Goal: Transaction & Acquisition: Purchase product/service

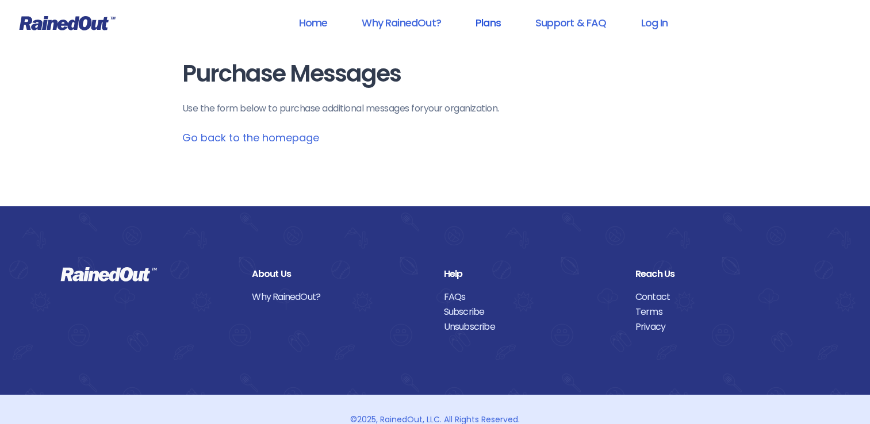
click at [490, 26] on link "Plans" at bounding box center [488, 23] width 55 height 26
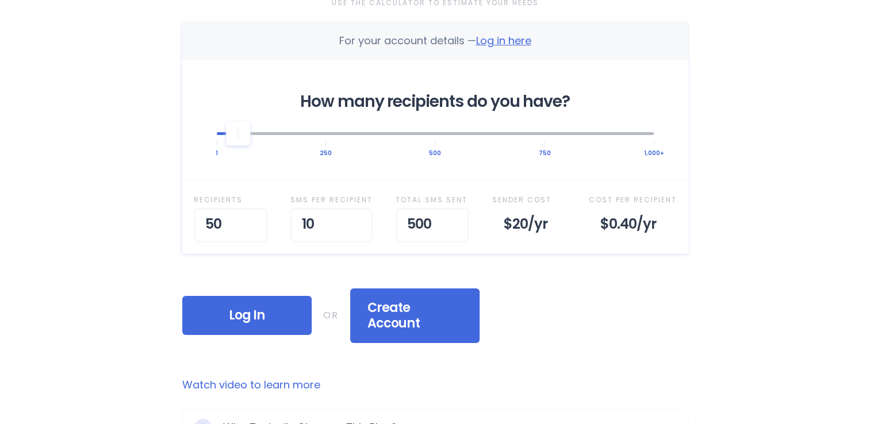
scroll to position [403, 0]
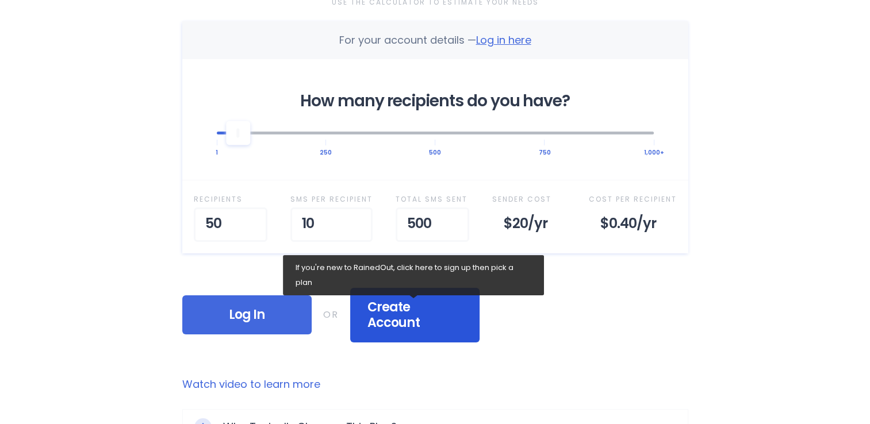
click at [437, 310] on span "Create Account" at bounding box center [414, 316] width 95 height 32
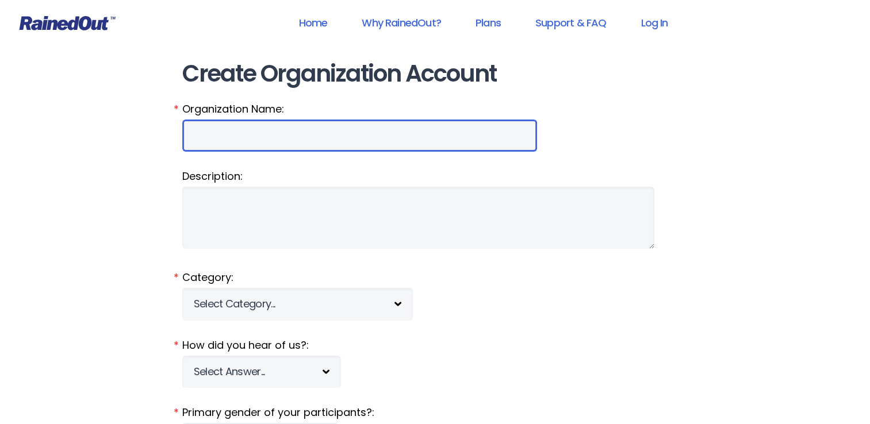
click at [253, 145] on input "Organization Name:" at bounding box center [359, 136] width 355 height 32
type input "SOILD ROCK INTERNATIONAL MINISTRIES"
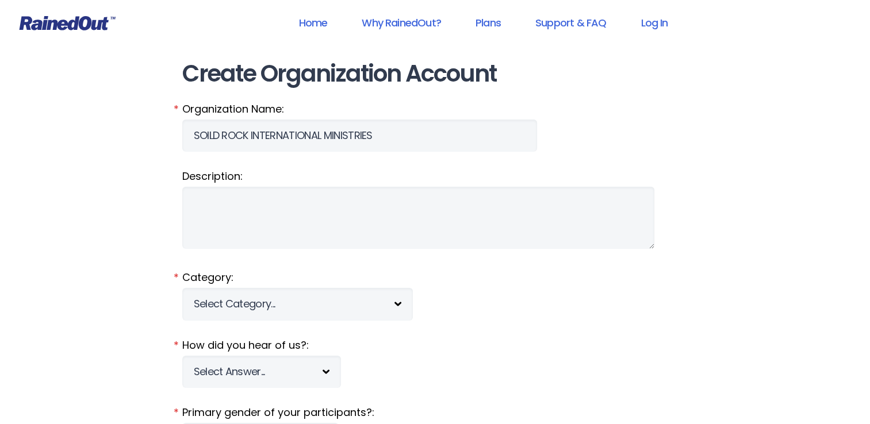
type input "DIONNE"
type input "CAREYDIONNE50@GMAIL.COM"
select select "LA"
type input "70072"
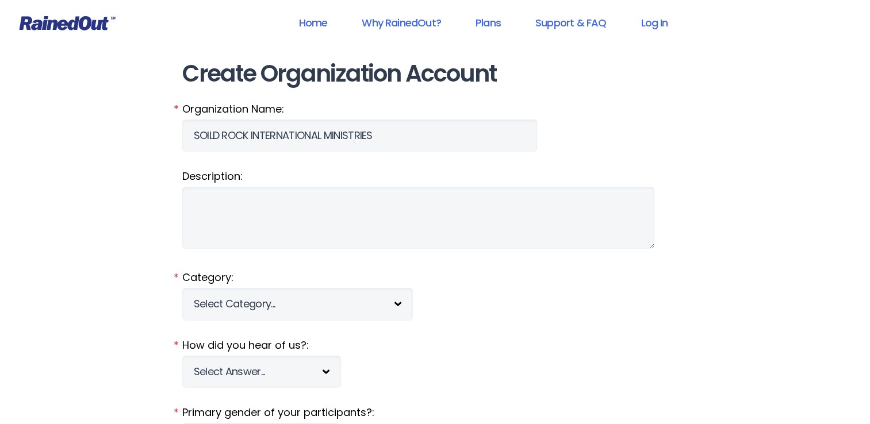
type input "5045081167"
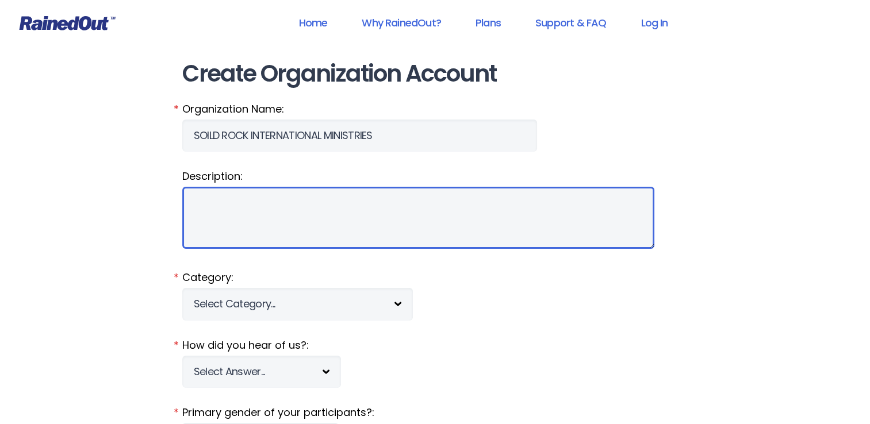
click at [258, 196] on textarea "Description:" at bounding box center [418, 218] width 472 height 62
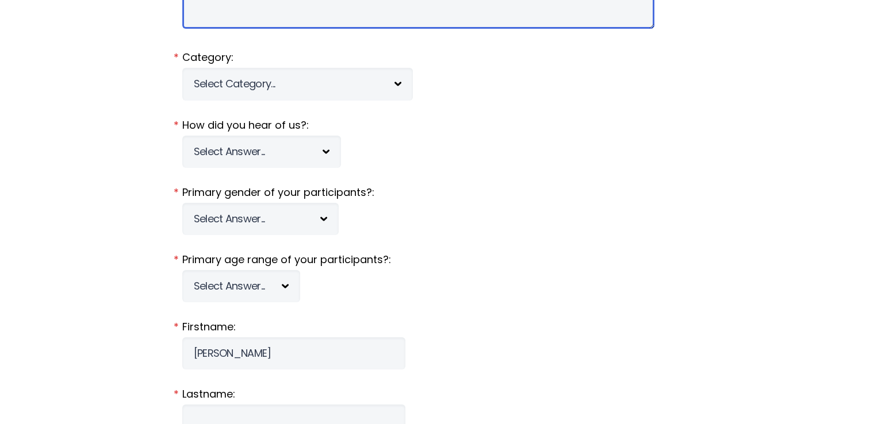
scroll to position [230, 0]
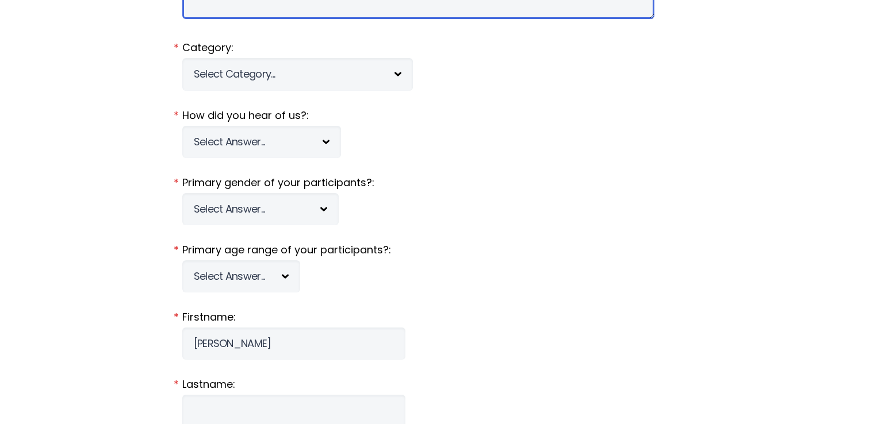
type textarea "non profit organization"
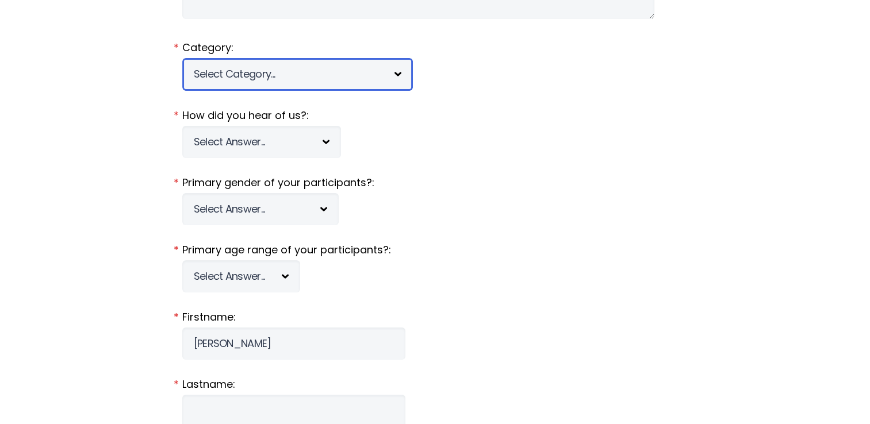
click at [339, 79] on select "Select Category... 5K Walk/Run Aerobics/Fitness ABCA AYF NSCAA Performance Moto…" at bounding box center [297, 74] width 231 height 32
select select "1281"
click at [182, 58] on select "Select Category... 5K Walk/Run Aerobics/Fitness ABCA AYF NSCAA Performance Moto…" at bounding box center [297, 74] width 231 height 32
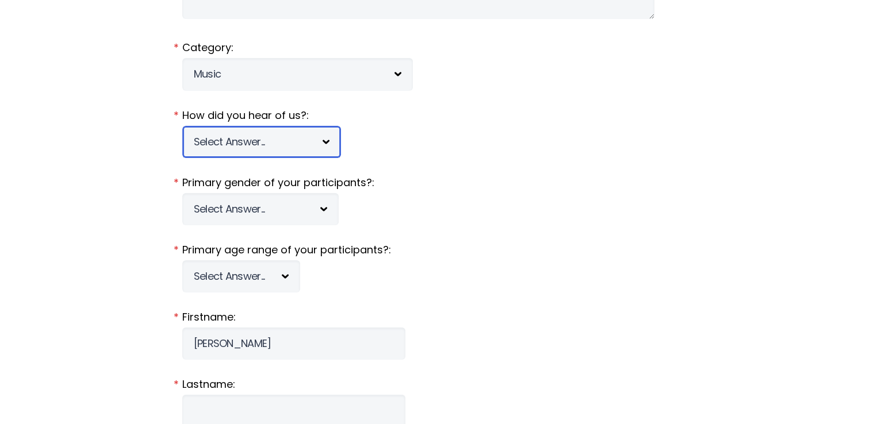
click at [250, 141] on select "Select Answer... Tournament Facebook/Social Media Referral Web Search Other" at bounding box center [261, 142] width 159 height 32
select select "3"
click at [182, 126] on select "Select Answer... Tournament Facebook/Social Media Referral Web Search Other" at bounding box center [261, 142] width 159 height 32
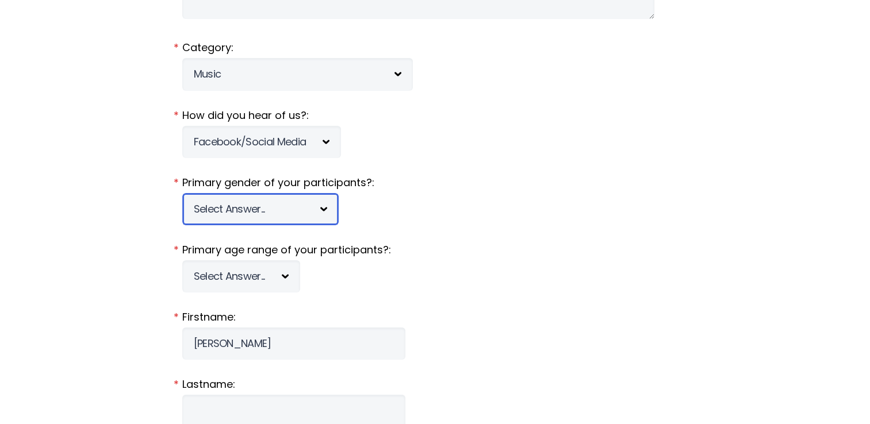
click at [243, 213] on select "Select Answer... Male Female Co-ed" at bounding box center [260, 209] width 156 height 32
select select "c"
click at [182, 193] on select "Select Answer... Male Female Co-ed" at bounding box center [260, 209] width 156 height 32
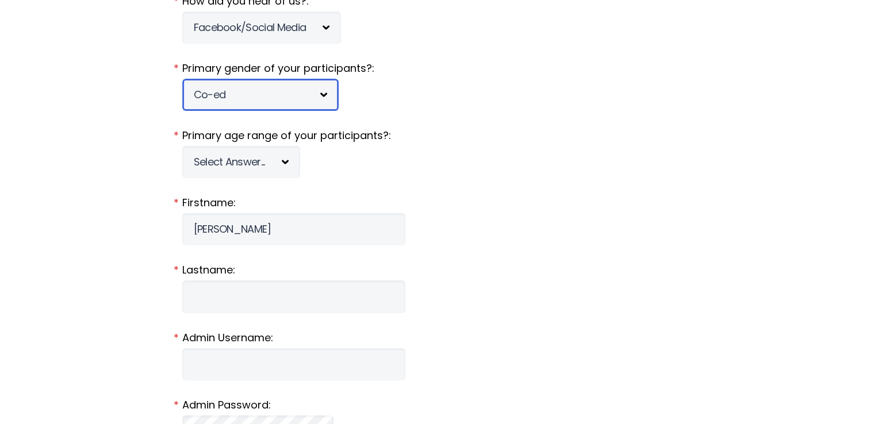
scroll to position [345, 0]
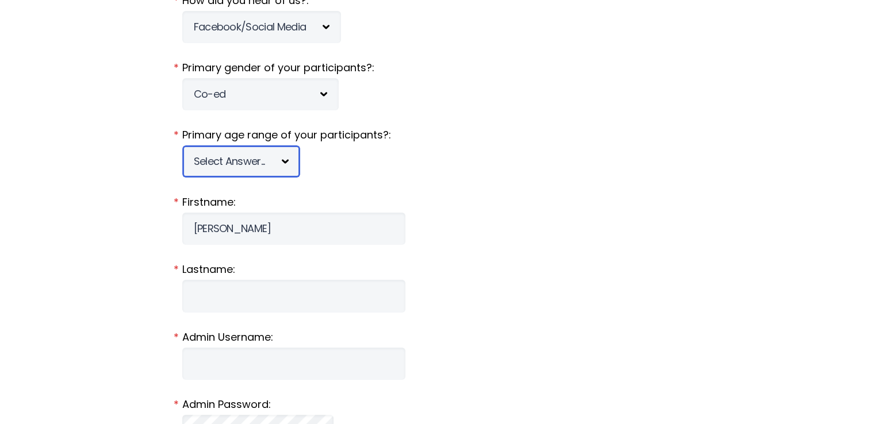
click at [266, 164] on select "Select Answer... Under 5 6-7 8-9 10-11 12-13 14-15 16-17 18-20 21+ Mixed" at bounding box center [241, 161] width 118 height 32
select select "mixed"
click at [182, 145] on select "Select Answer... Under 5 6-7 8-9 10-11 12-13 14-15 16-17 18-20 21+ Mixed" at bounding box center [241, 161] width 118 height 32
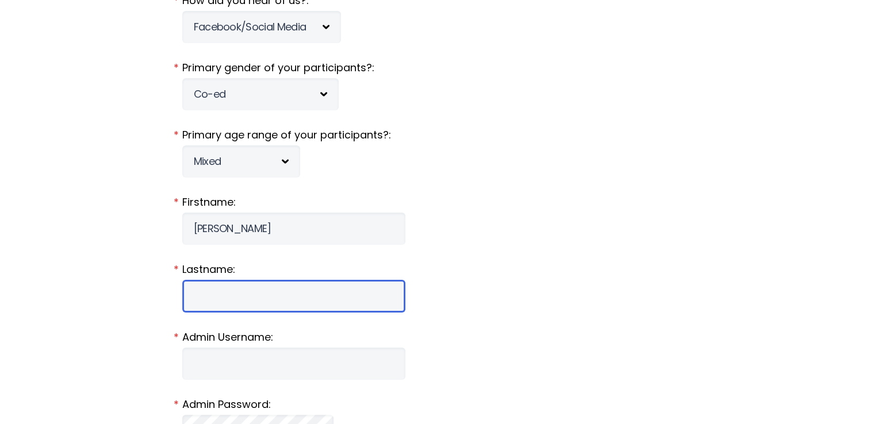
click at [239, 290] on input "Lastname:" at bounding box center [293, 296] width 223 height 32
type input "[PERSON_NAME]"
type input "2901 maryland ave apt f"
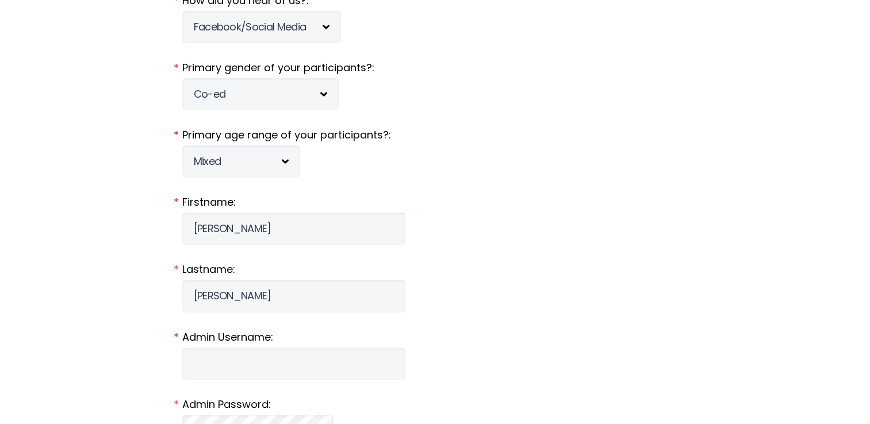
type input "kenner"
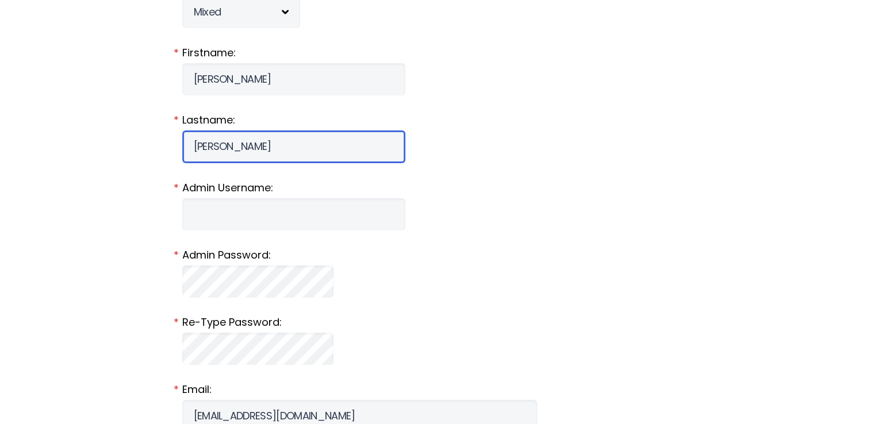
scroll to position [518, 0]
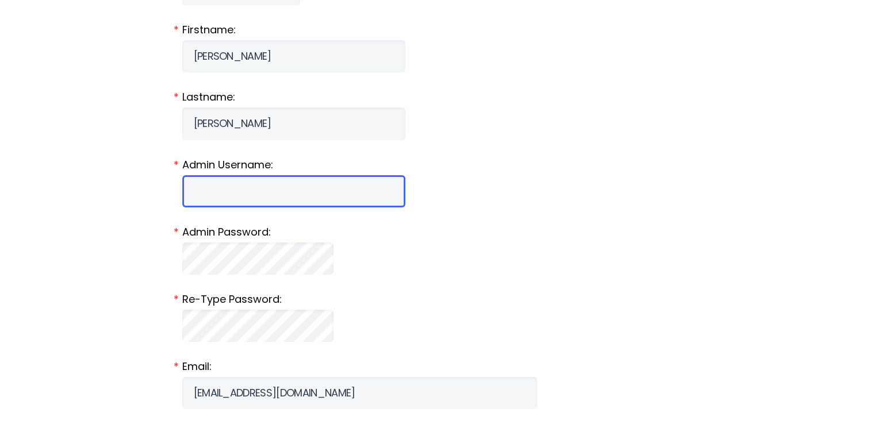
click at [263, 193] on input "Admin Username:" at bounding box center [293, 191] width 223 height 32
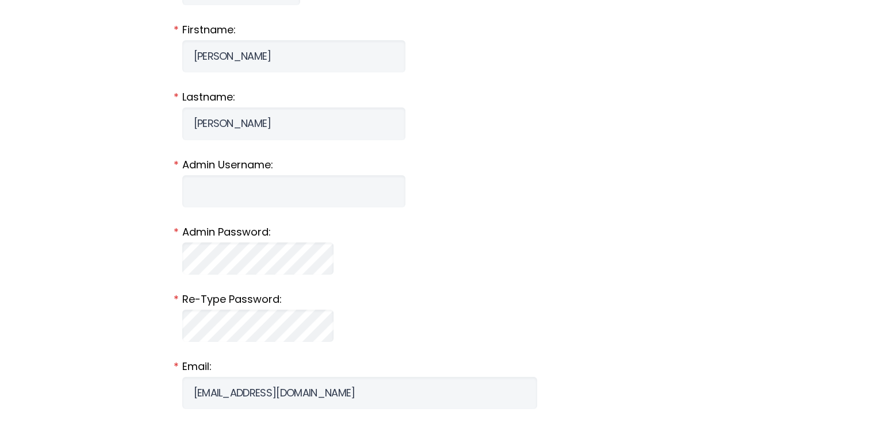
click at [429, 117] on fieldset "Lastname: CAREY *" at bounding box center [435, 115] width 506 height 50
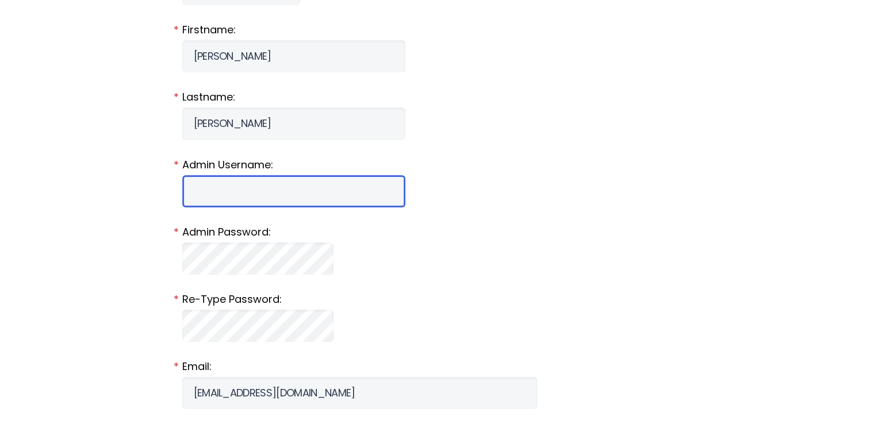
click at [294, 183] on input "Admin Username:" at bounding box center [293, 191] width 223 height 32
type input "rocksolid2120"
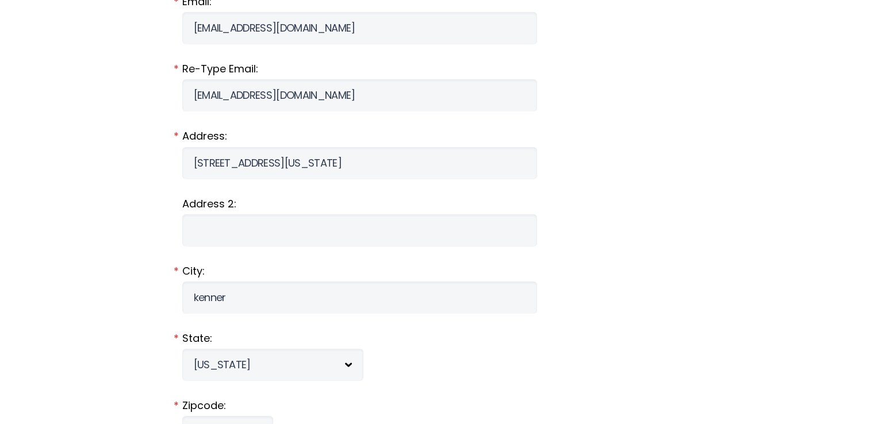
scroll to position [863, 0]
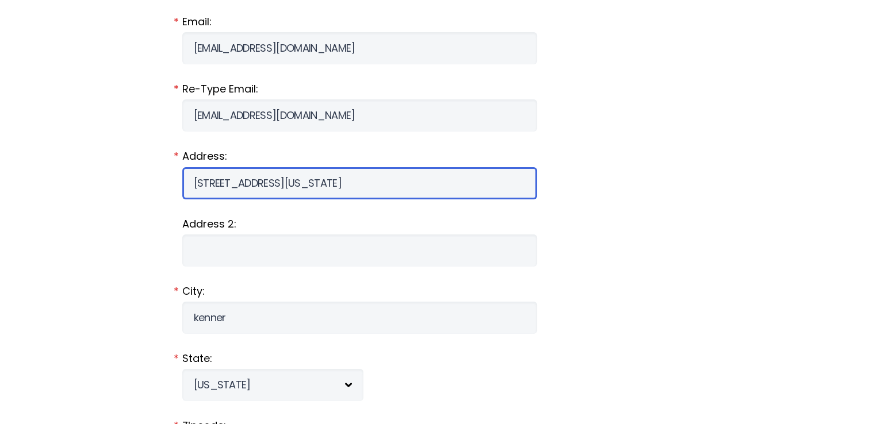
click at [332, 193] on input "2901 maryland ave apt f" at bounding box center [359, 183] width 355 height 32
type input "1149 Santa Maria Dr"
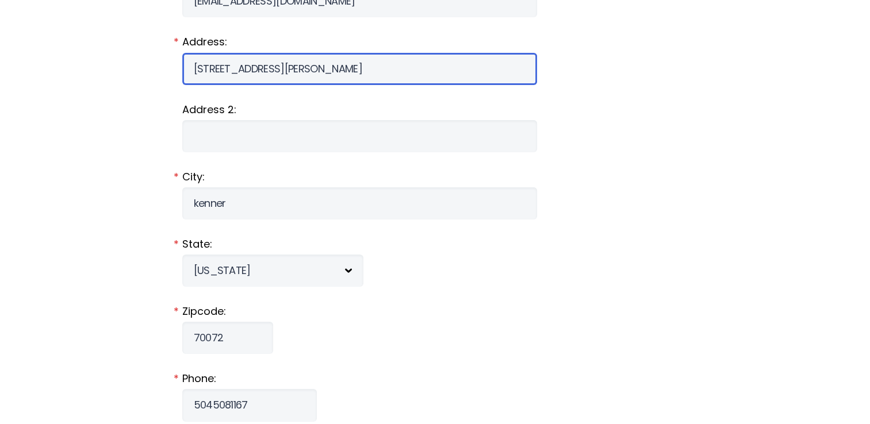
scroll to position [978, 0]
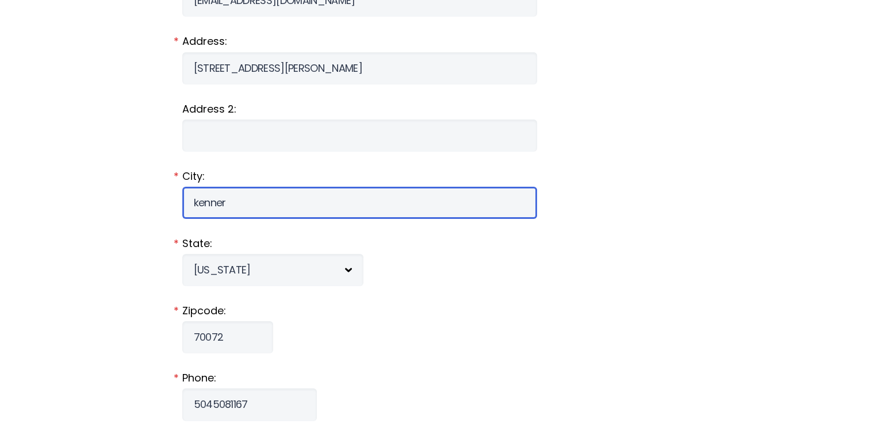
drag, startPoint x: 250, startPoint y: 212, endPoint x: 140, endPoint y: 178, distance: 115.0
click at [140, 178] on div "Home Why RainedOut? Plans Support & FAQ Log In Create Organization Account Keep…" at bounding box center [435, 20] width 870 height 1997
type input "MARRERO"
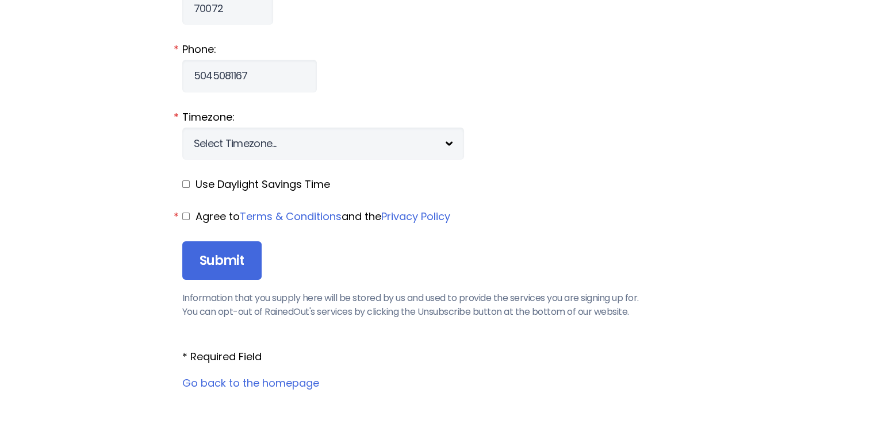
scroll to position [1323, 0]
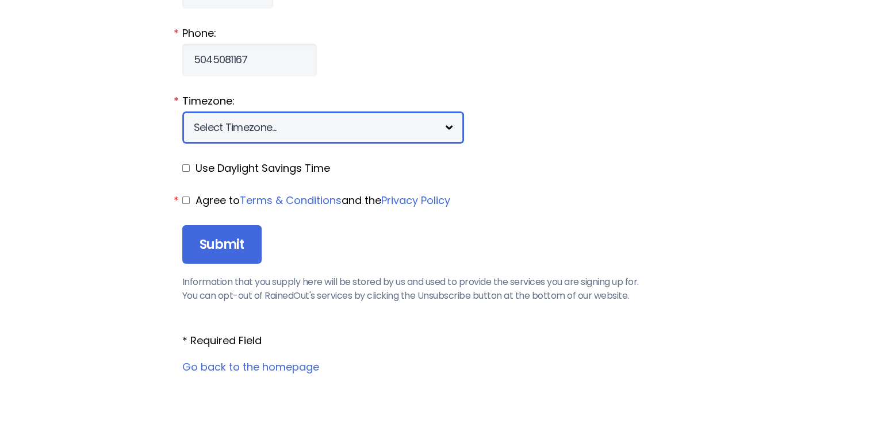
click at [248, 124] on select "Select Timezone... [+12] Marshall Islands [+11] Solomon islands [+10] East Aust…" at bounding box center [323, 128] width 282 height 32
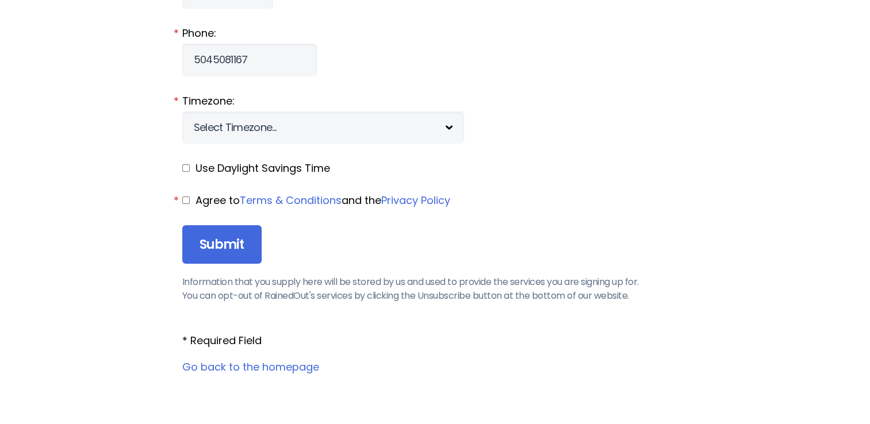
click at [450, 128] on fieldset "Timezone: Select Timezone... [+12] Marshall Islands [+11] Solomon islands [+10]…" at bounding box center [435, 119] width 506 height 50
click at [182, 199] on input "checkbox" at bounding box center [185, 200] width 7 height 7
checkbox input "true"
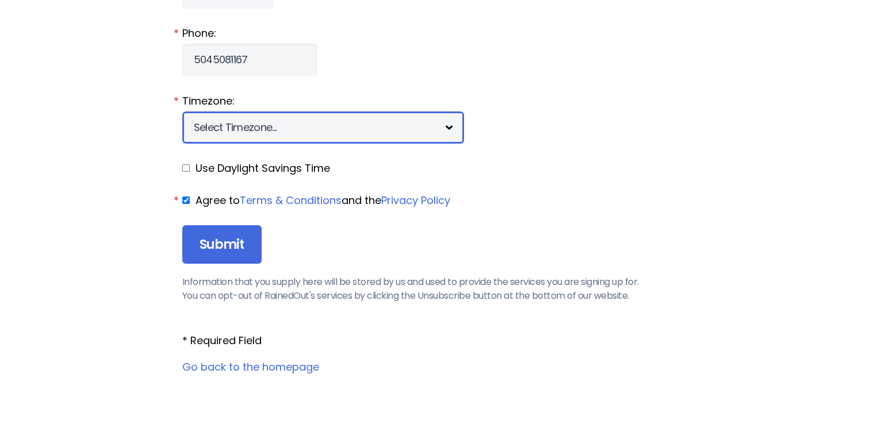
click at [252, 132] on select "Select Timezone... [+12] Marshall Islands [+11] Solomon islands [+10] East Aust…" at bounding box center [323, 128] width 282 height 32
select select "-6"
click at [182, 112] on select "Select Timezone... [+12] Marshall Islands [+11] Solomon islands [+10] East Aust…" at bounding box center [323, 128] width 282 height 32
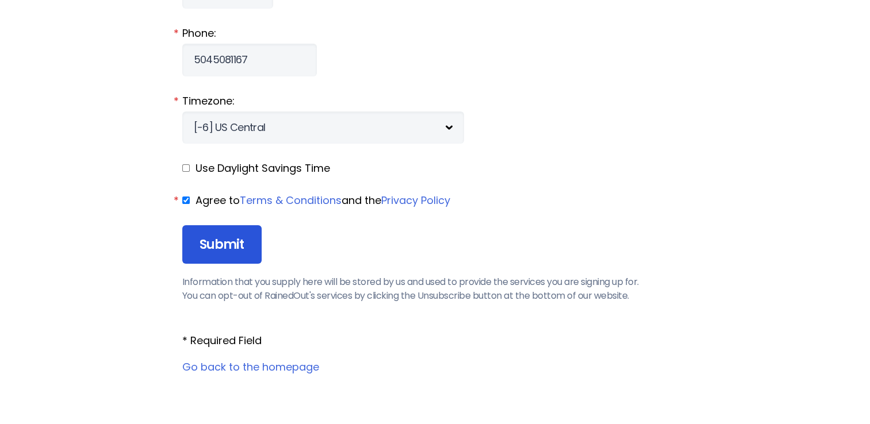
click at [228, 241] on input "Submit" at bounding box center [221, 244] width 79 height 39
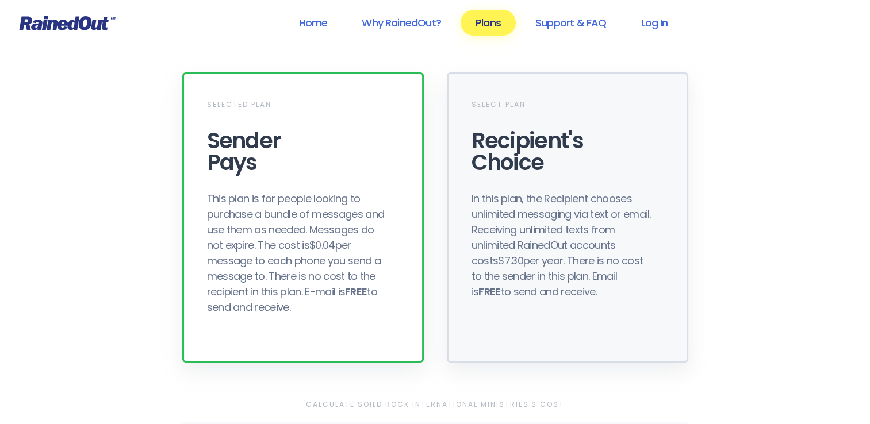
click at [507, 214] on div "In this plan, the Recipient chooses unlimited messaging via text or email. Rece…" at bounding box center [564, 245] width 184 height 109
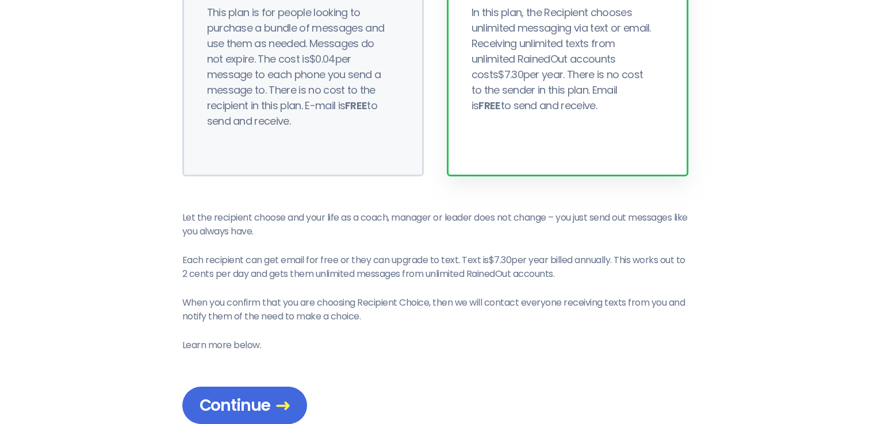
scroll to position [230, 0]
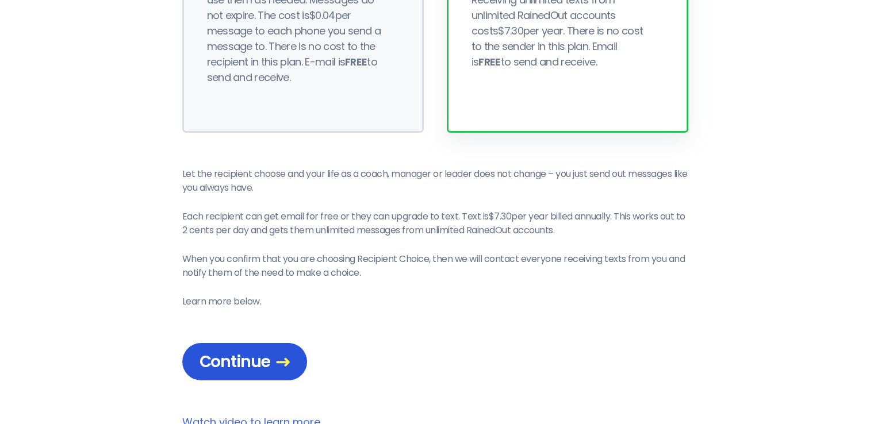
click at [217, 376] on div "Continue" at bounding box center [244, 361] width 125 height 37
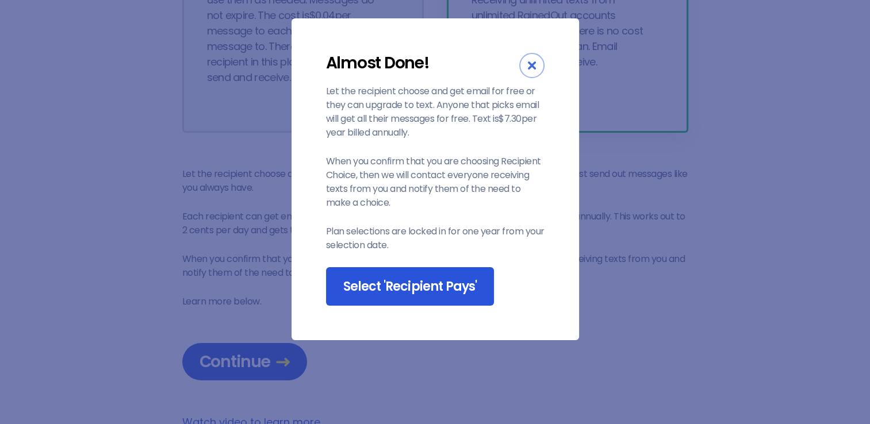
click at [403, 294] on input "Select 'Recipient Pays'" at bounding box center [410, 286] width 168 height 39
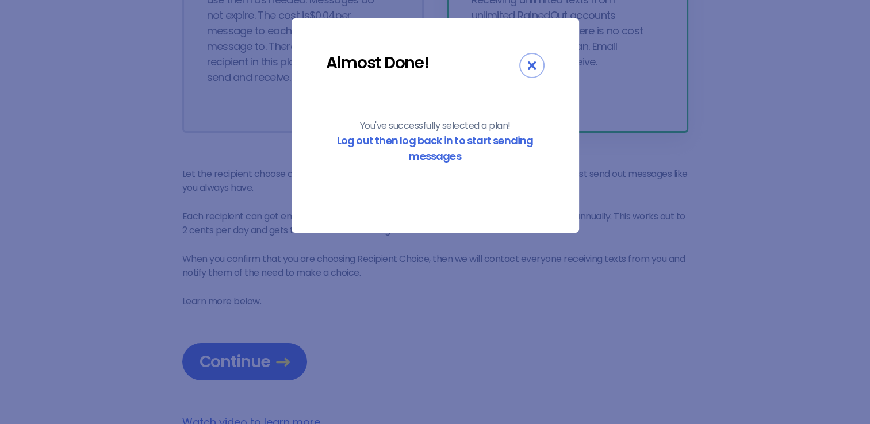
click at [532, 69] on icon "Close" at bounding box center [532, 66] width 8 height 8
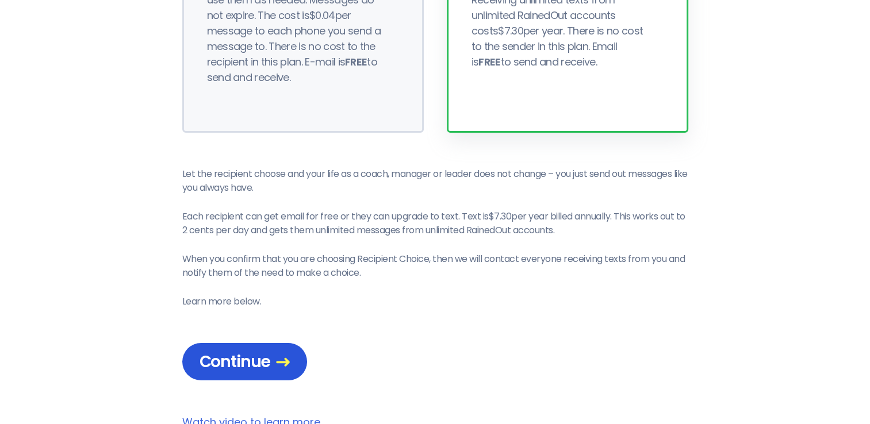
click at [239, 357] on span "Continue" at bounding box center [245, 362] width 90 height 20
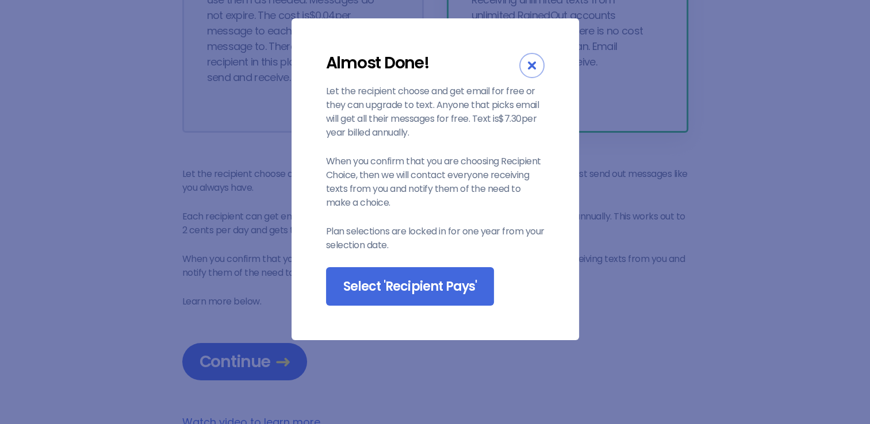
click at [539, 65] on div "Close" at bounding box center [531, 65] width 25 height 25
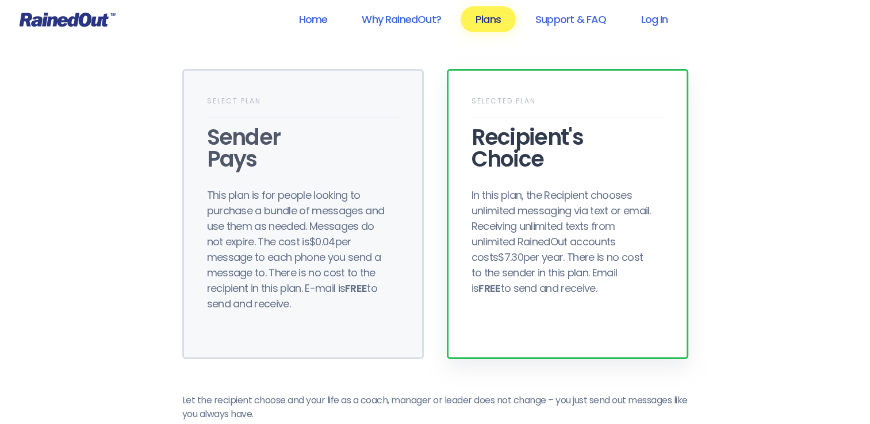
scroll to position [0, 0]
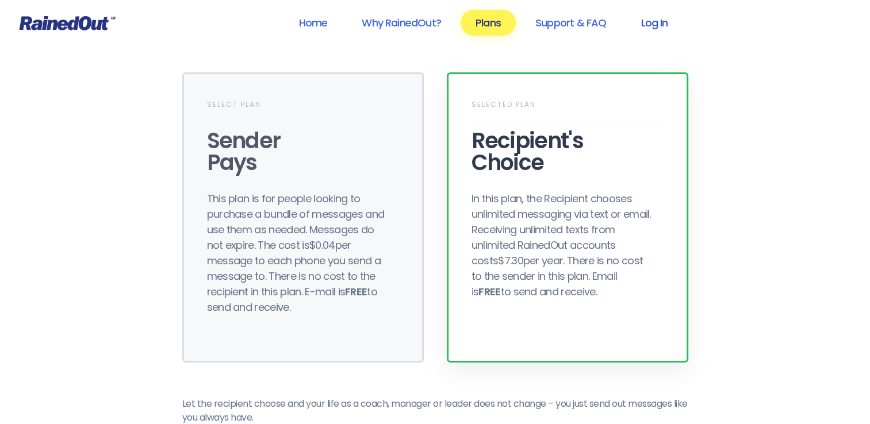
click at [668, 29] on link "Log In" at bounding box center [654, 23] width 57 height 26
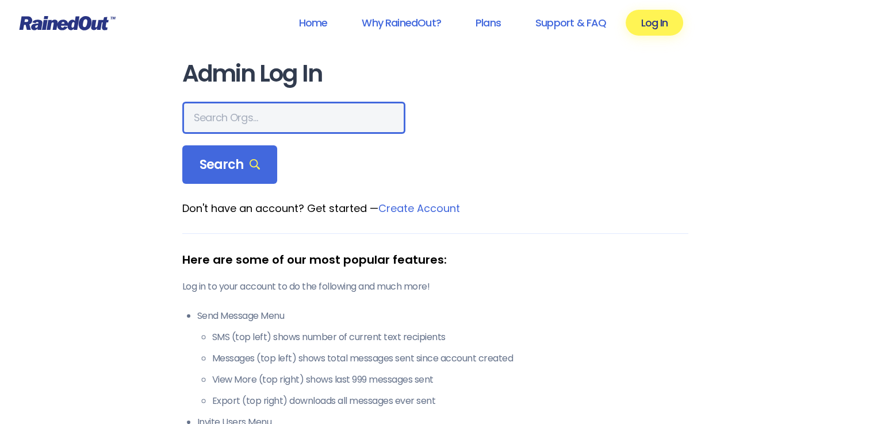
click at [287, 125] on input "text" at bounding box center [293, 118] width 223 height 32
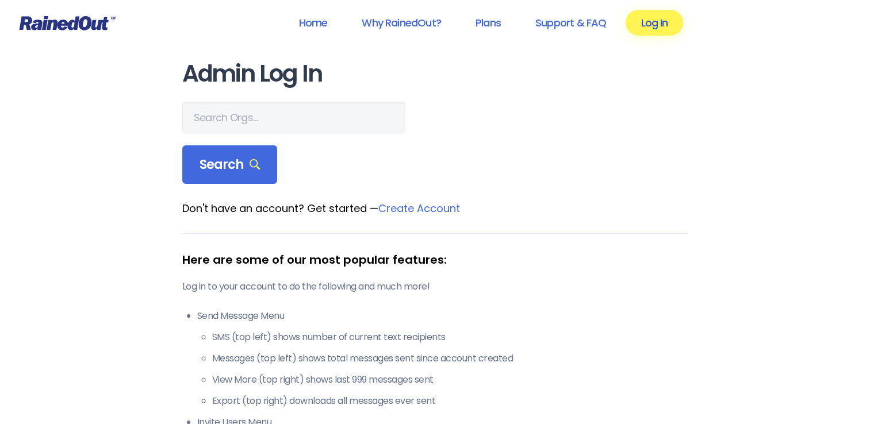
click at [676, 17] on link "Log In" at bounding box center [654, 23] width 57 height 26
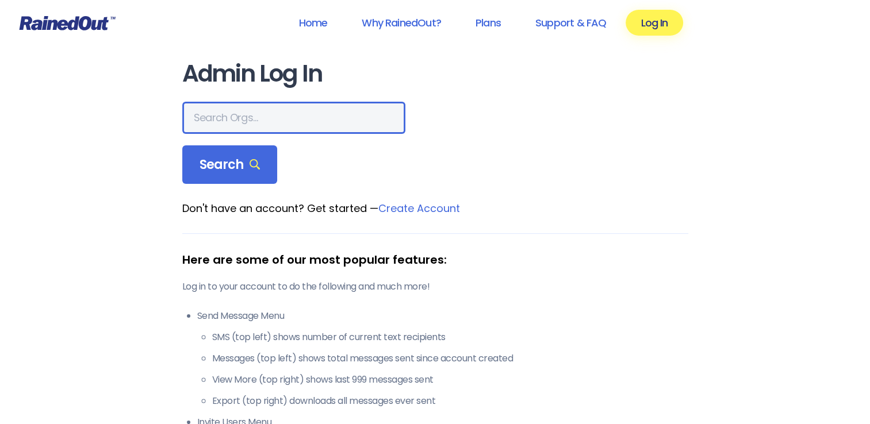
click at [242, 131] on input "text" at bounding box center [293, 118] width 223 height 32
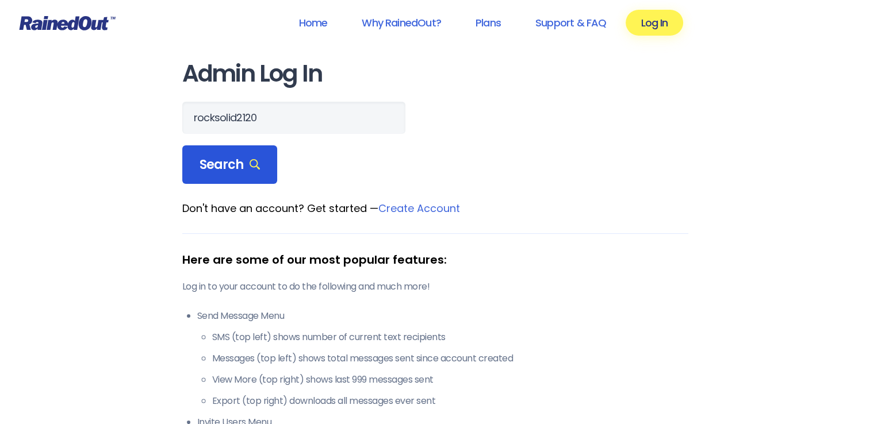
click at [228, 165] on span "Search" at bounding box center [230, 165] width 61 height 16
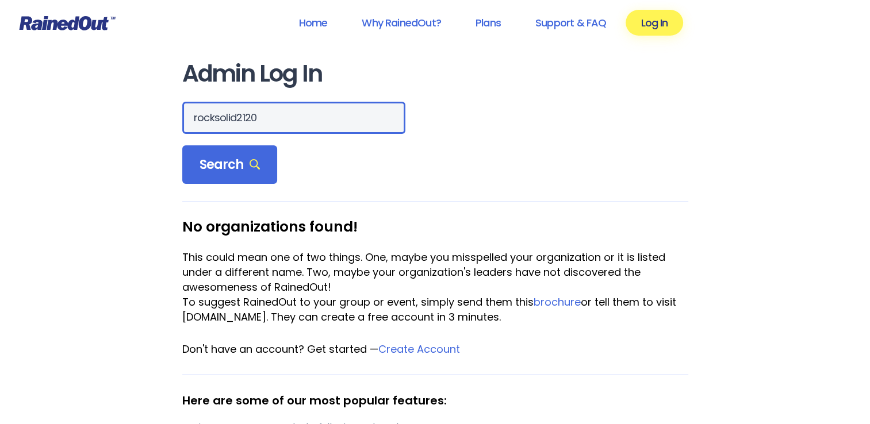
drag, startPoint x: 263, startPoint y: 116, endPoint x: 161, endPoint y: 107, distance: 102.7
click at [161, 107] on div "Admin Log In rocksolid2120 Search No organizations found! This could mean one o…" at bounding box center [435, 405] width 552 height 810
type input "solid rock"
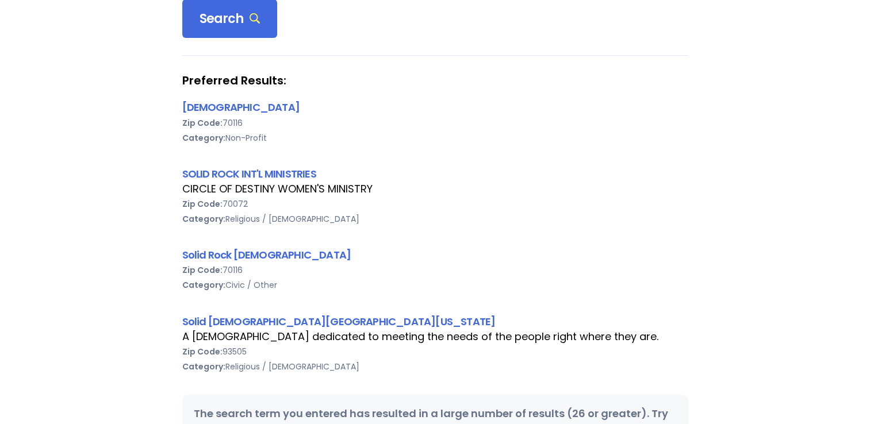
scroll to position [115, 0]
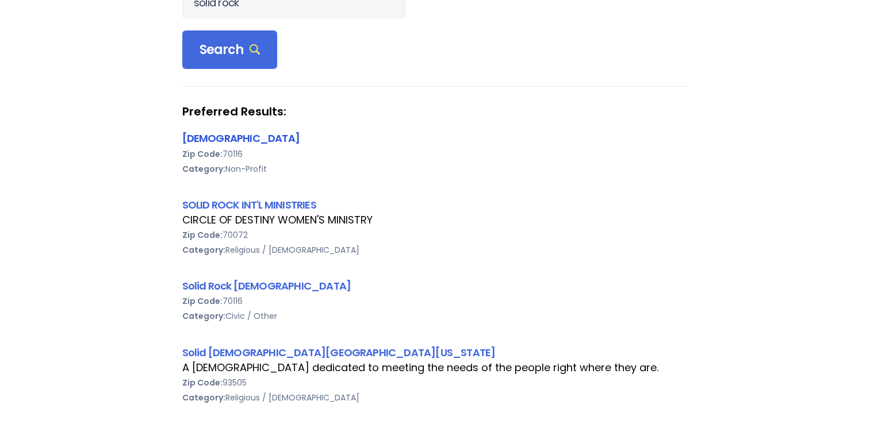
click at [240, 137] on link "Solid Rock Church" at bounding box center [240, 138] width 117 height 14
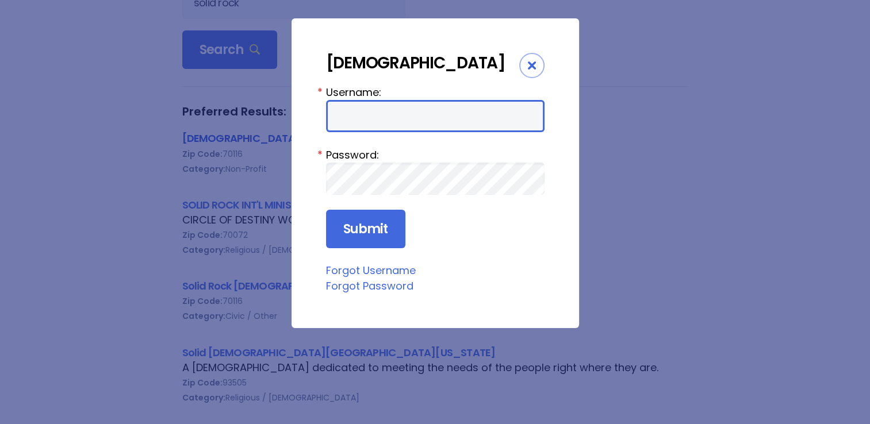
type input "rocksolid2120"
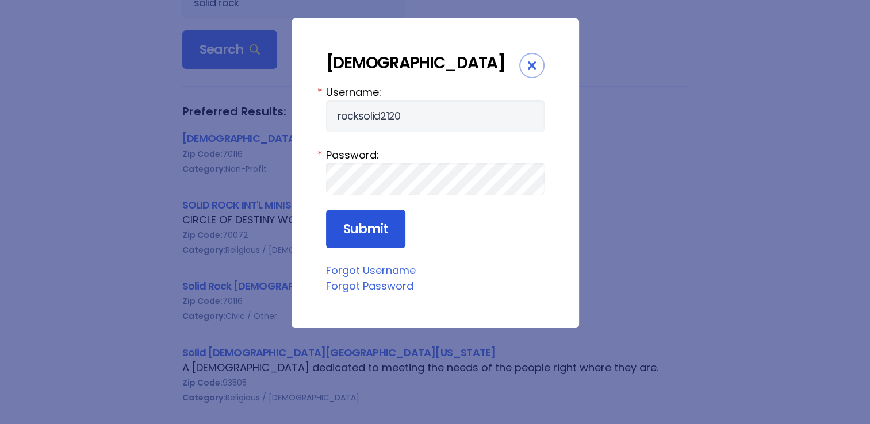
click at [374, 240] on input "Submit" at bounding box center [365, 229] width 79 height 39
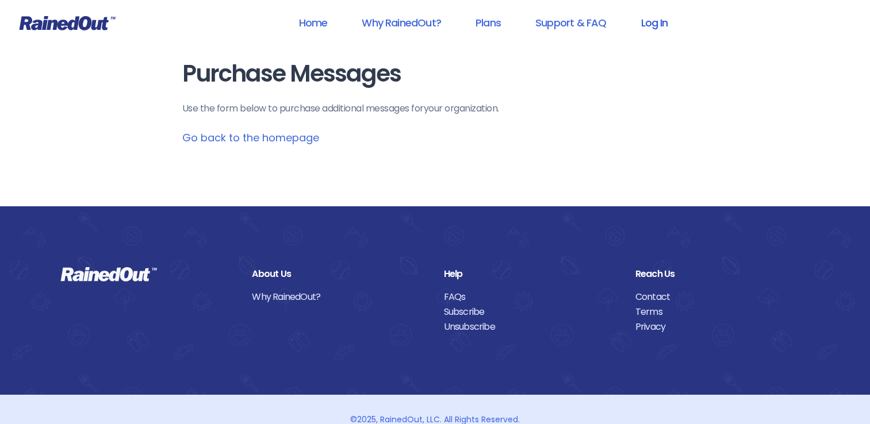
click at [652, 19] on link "Log In" at bounding box center [654, 23] width 57 height 26
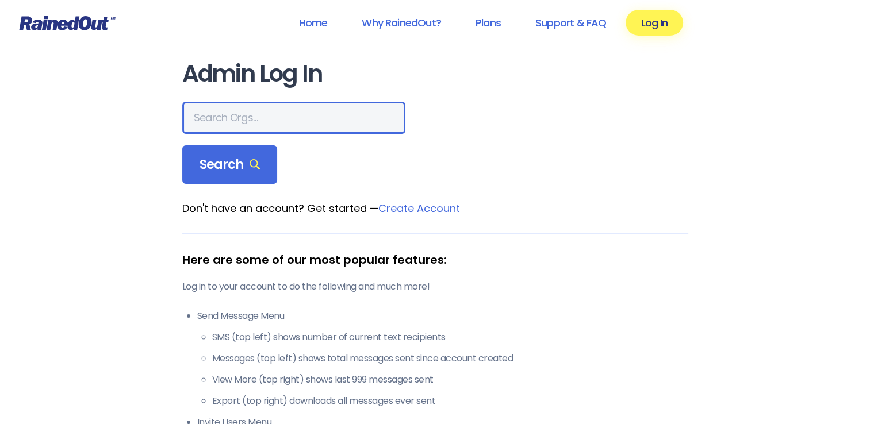
click at [198, 121] on input "text" at bounding box center [293, 118] width 223 height 32
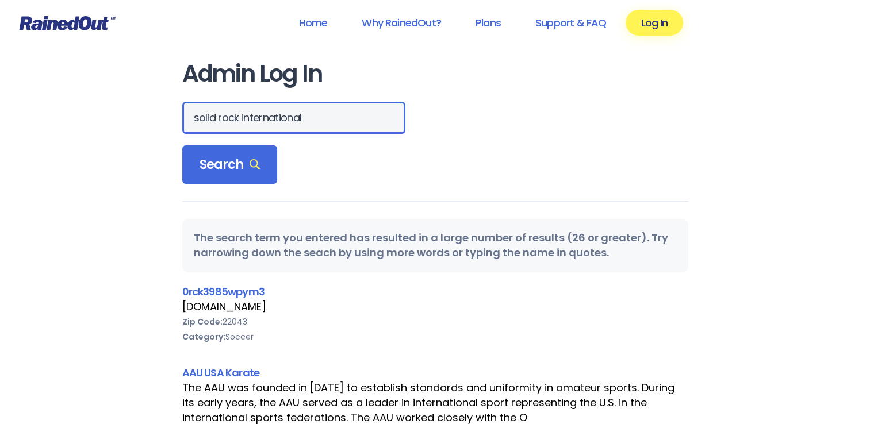
drag, startPoint x: 308, startPoint y: 113, endPoint x: 68, endPoint y: 83, distance: 242.2
type input "rocksolid2120"
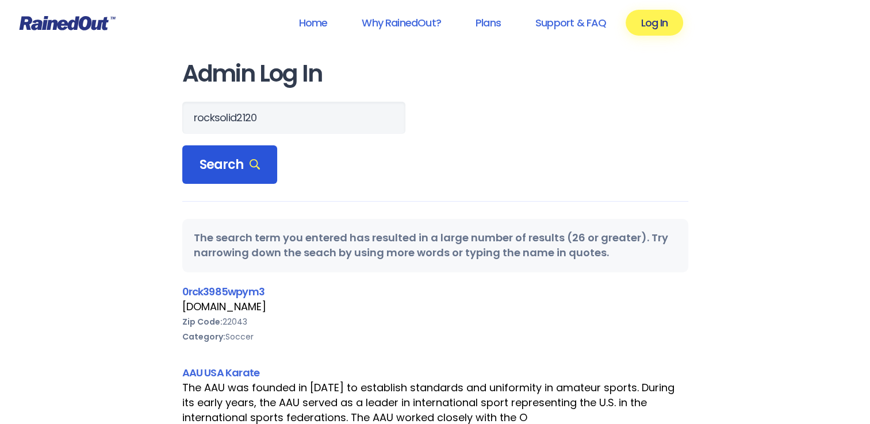
click at [208, 160] on span "Search" at bounding box center [230, 165] width 61 height 16
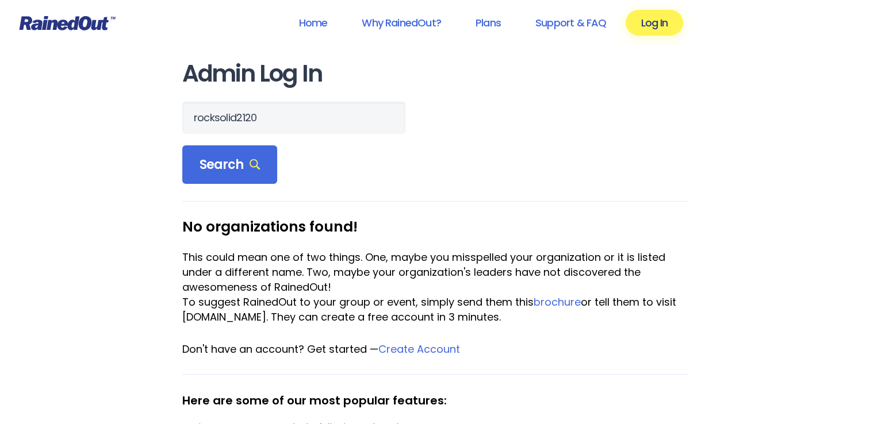
click at [202, 184] on div "rocksolid2120 Search No organizations found! This could mean one of two things.…" at bounding box center [435, 214] width 506 height 224
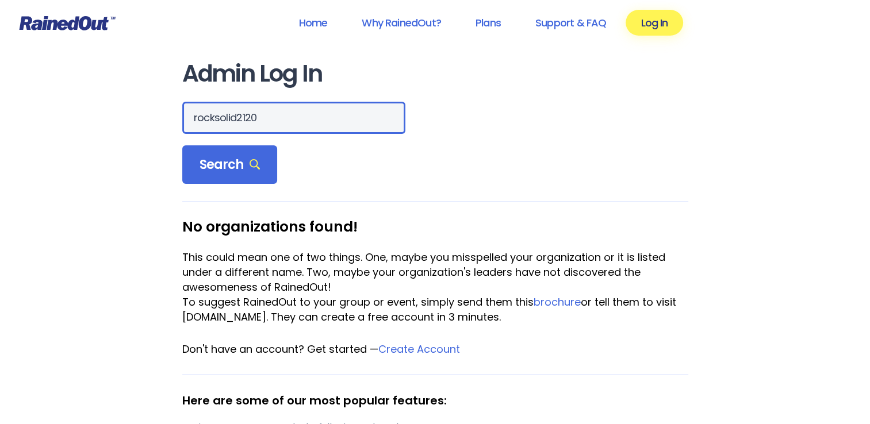
click at [253, 118] on input "rocksolid2120" at bounding box center [293, 118] width 223 height 32
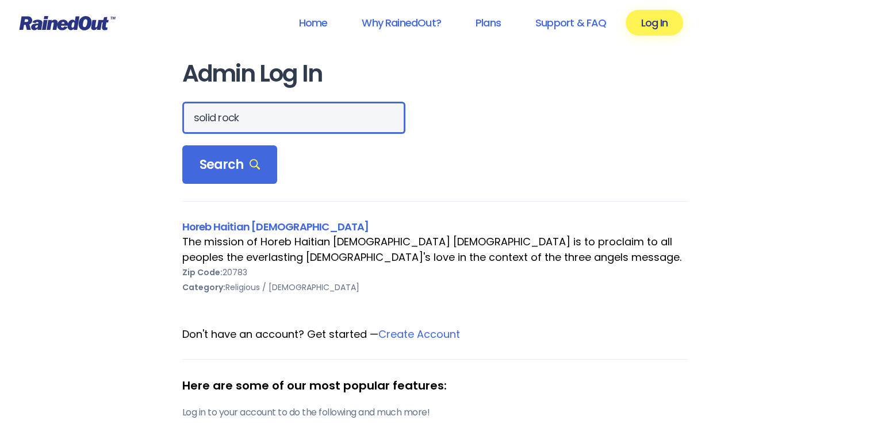
type input "solid rock"
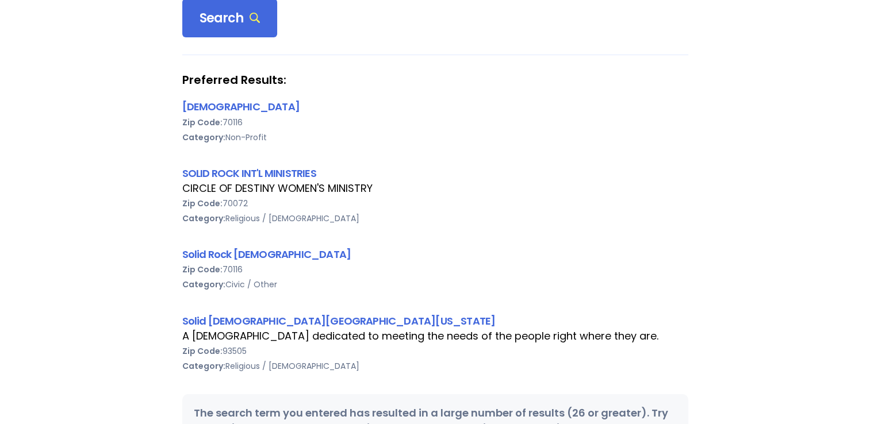
scroll to position [173, 0]
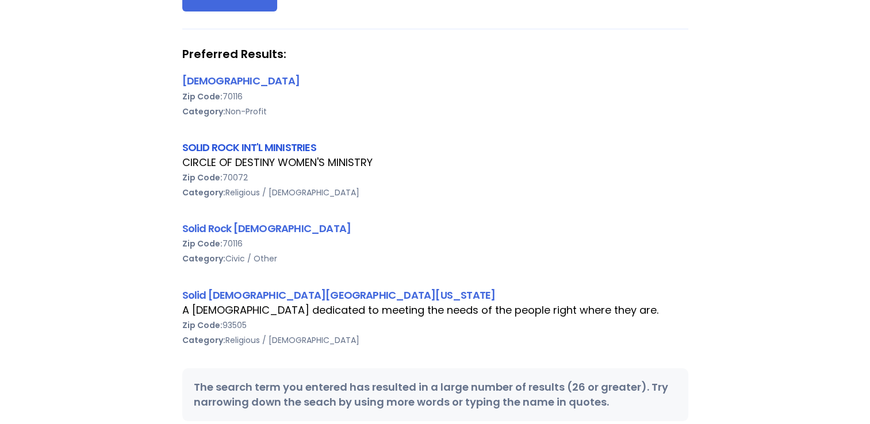
click at [224, 146] on link "SOLID ROCK INT'L MINISTRIES" at bounding box center [249, 147] width 134 height 14
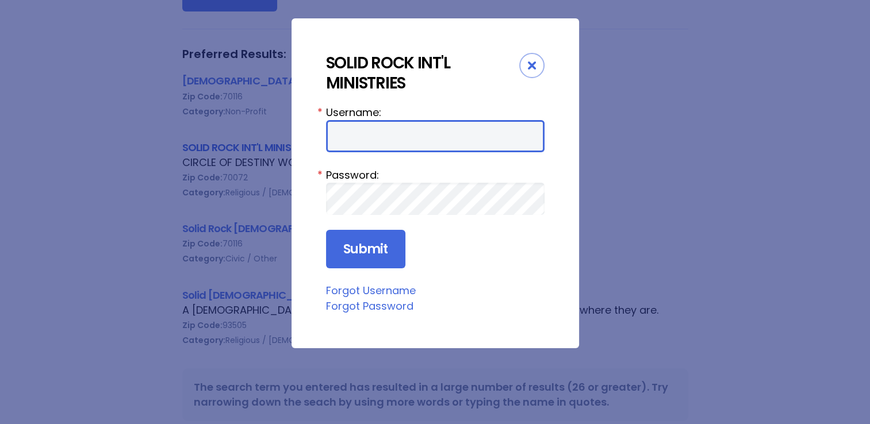
type input "rocksolid2120"
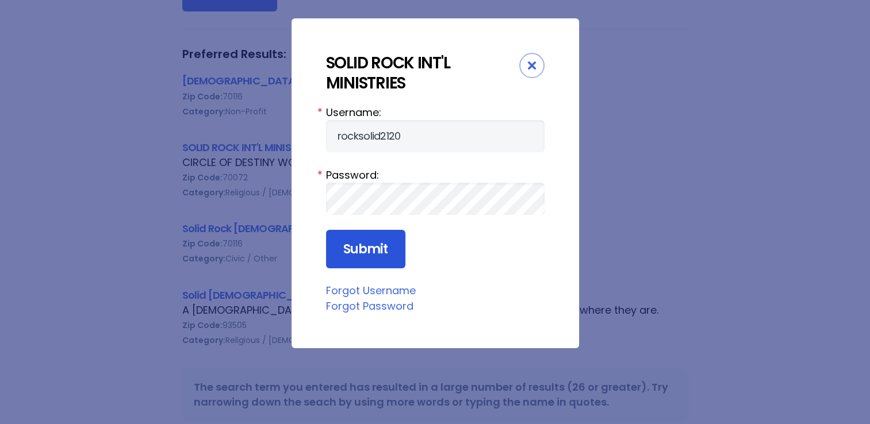
click at [339, 243] on input "Submit" at bounding box center [365, 249] width 79 height 39
click at [531, 69] on icon "Close" at bounding box center [532, 66] width 8 height 8
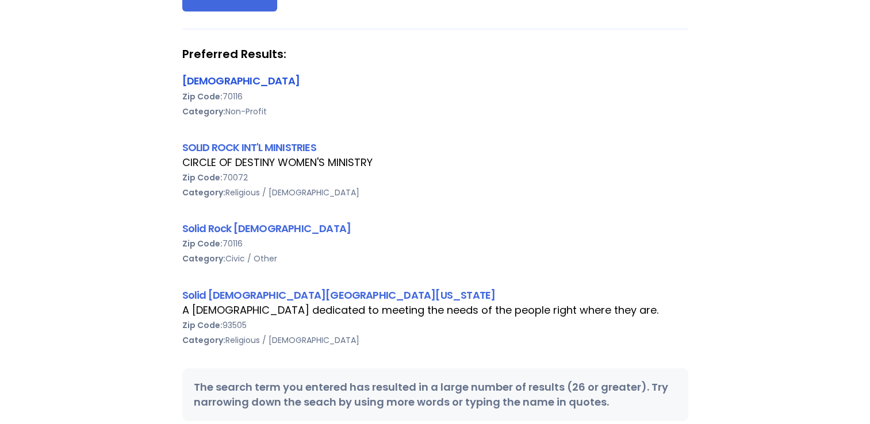
click at [209, 86] on link "Solid Rock Church" at bounding box center [240, 81] width 117 height 14
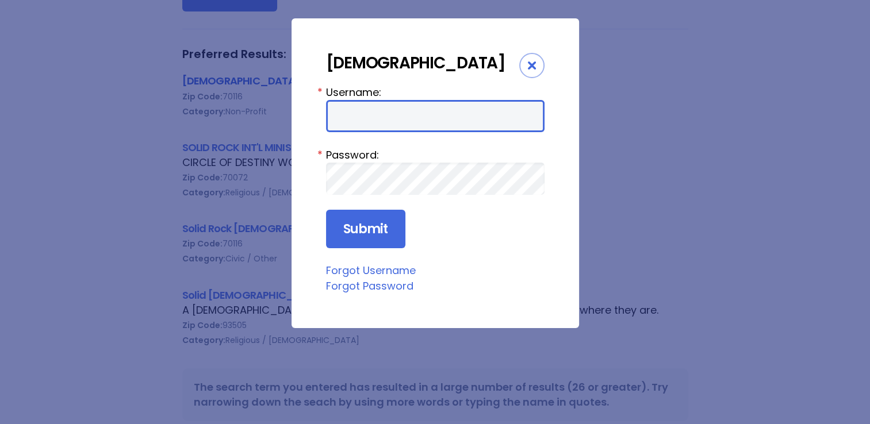
type input "rocksolid2120"
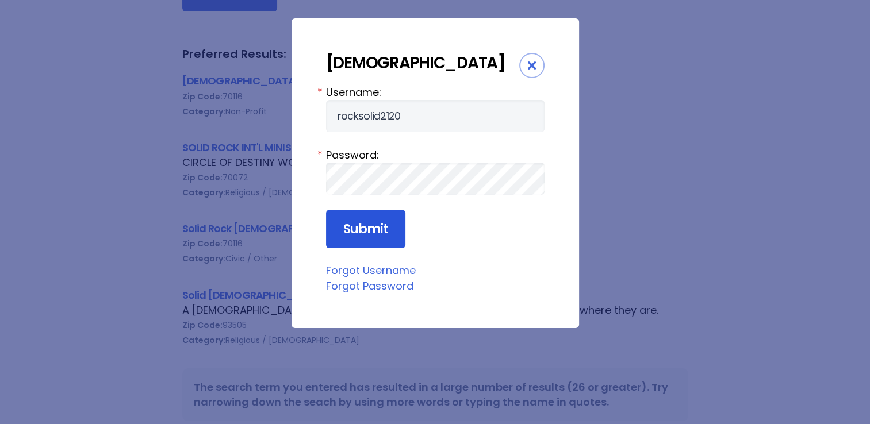
click at [350, 237] on input "Submit" at bounding box center [365, 229] width 79 height 39
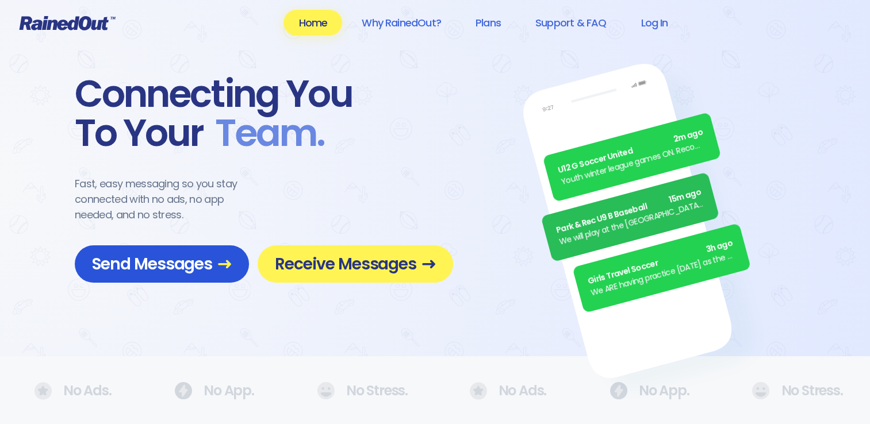
click at [223, 270] on icon at bounding box center [225, 265] width 14 height 14
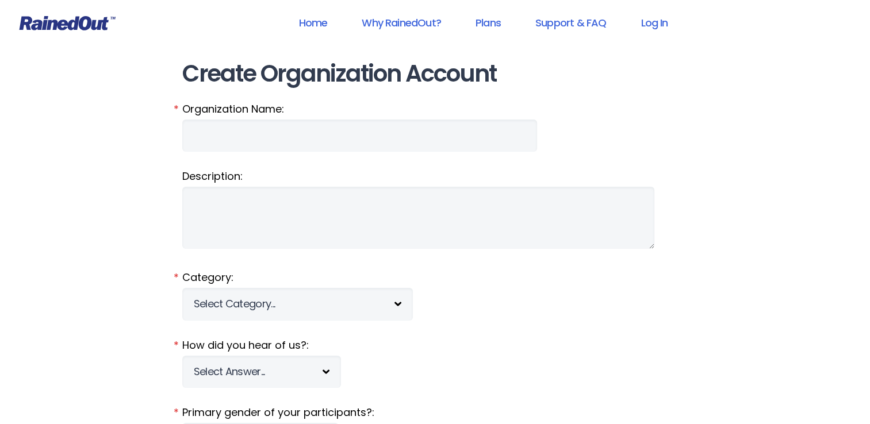
type input "rocksolid2120"
click at [638, 25] on link "Log In" at bounding box center [654, 23] width 57 height 26
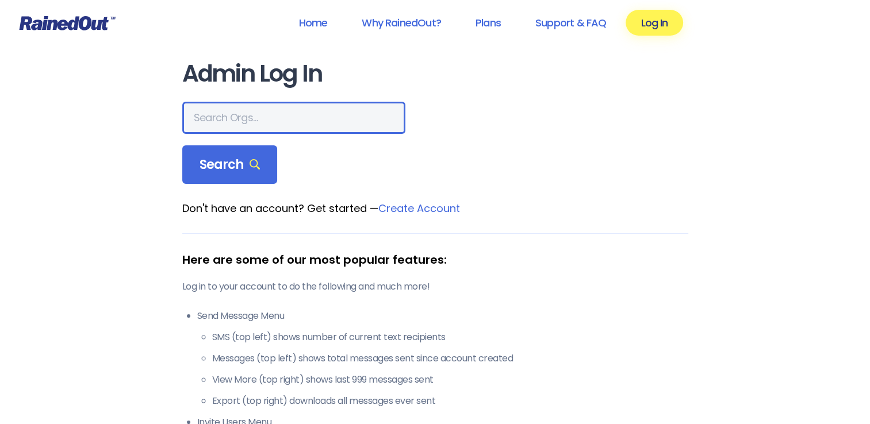
click at [233, 109] on input "text" at bounding box center [293, 118] width 223 height 32
type input "solid rock"
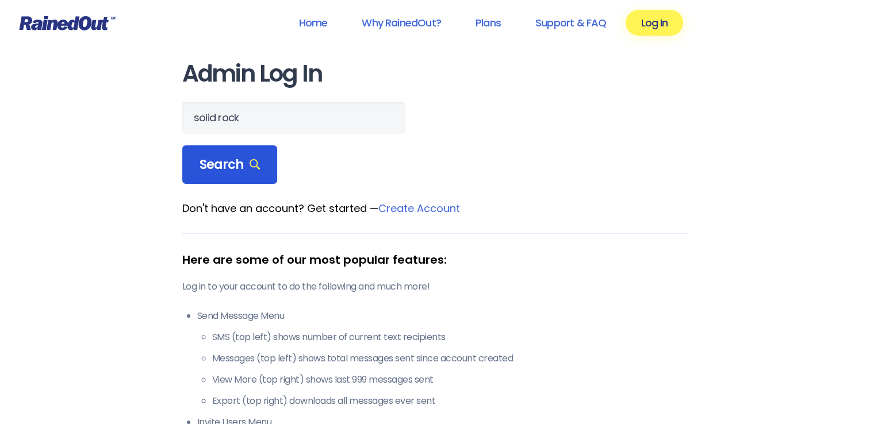
click at [216, 162] on span "Search" at bounding box center [230, 165] width 61 height 16
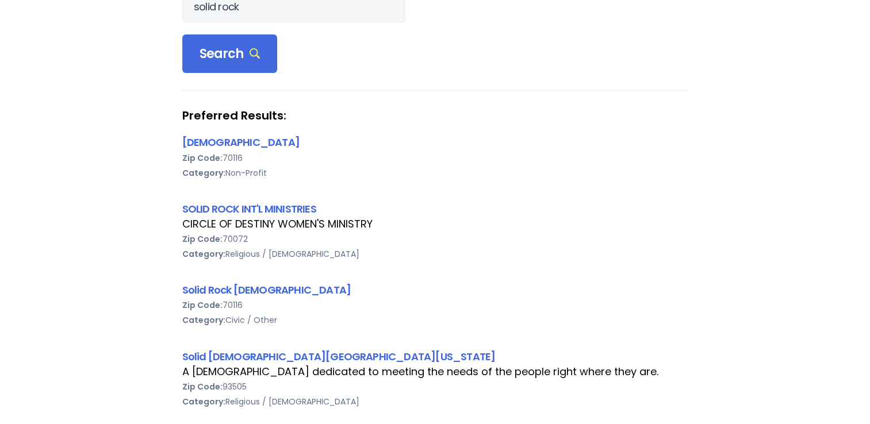
scroll to position [173, 0]
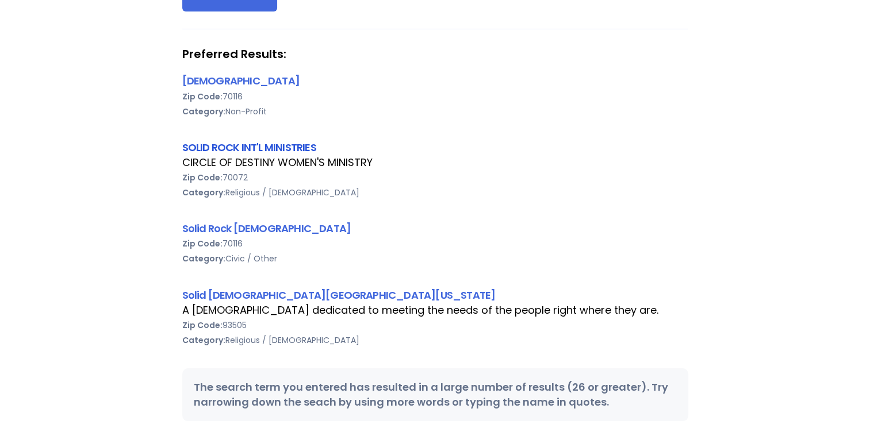
click at [215, 147] on link "SOLID ROCK INT'L MINISTRIES" at bounding box center [249, 147] width 134 height 14
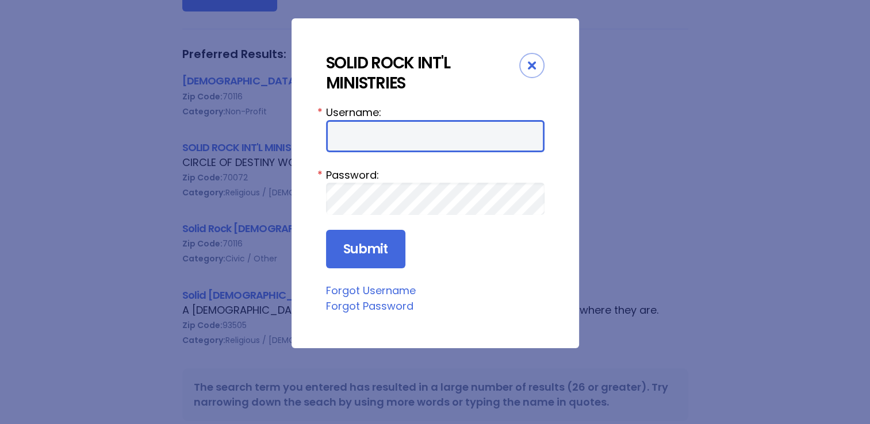
type input "rocksolid2120"
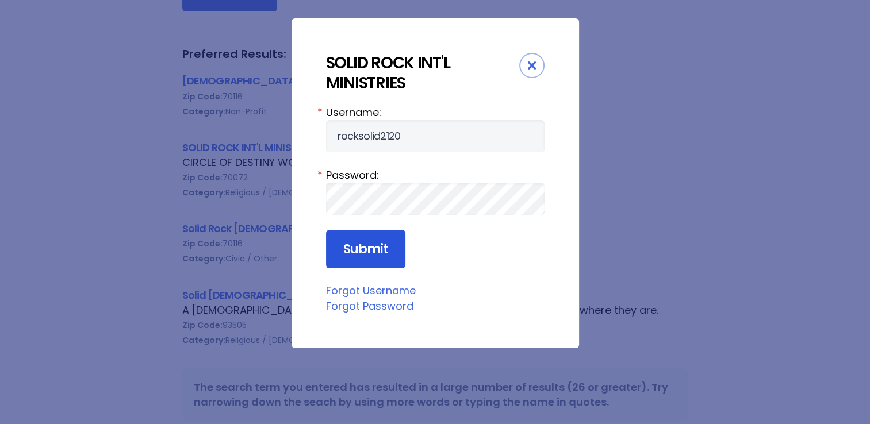
click at [351, 251] on input "Submit" at bounding box center [365, 249] width 79 height 39
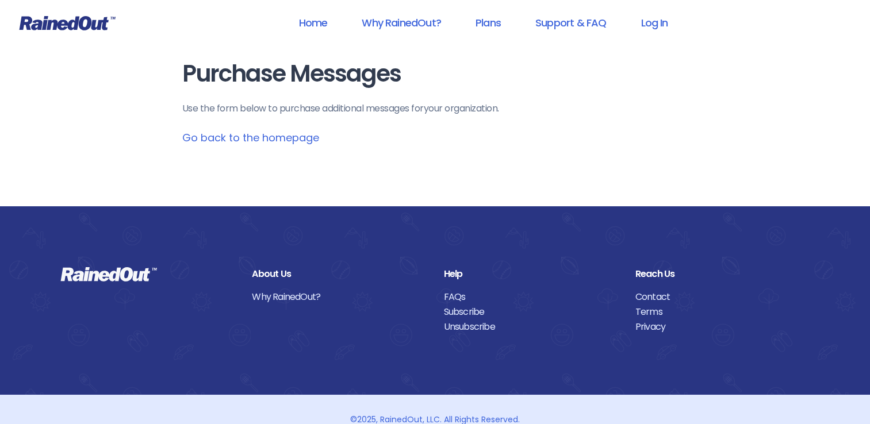
click at [201, 141] on link "Go back to the homepage" at bounding box center [250, 138] width 137 height 14
click at [661, 23] on link "Log In" at bounding box center [654, 23] width 57 height 26
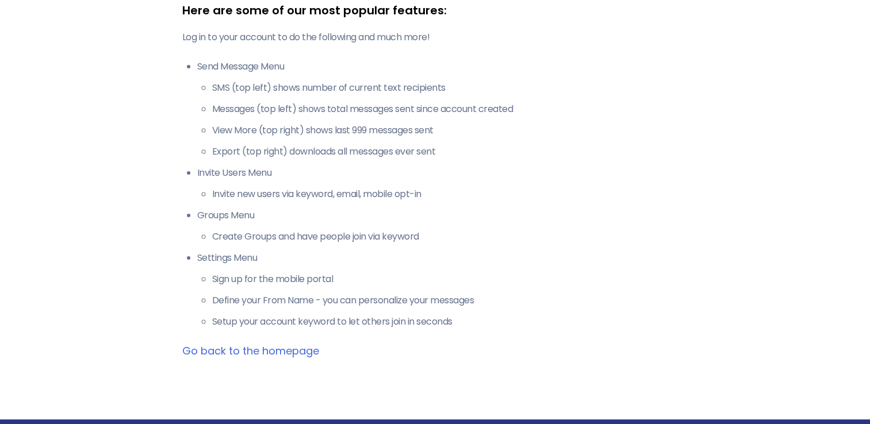
scroll to position [58, 0]
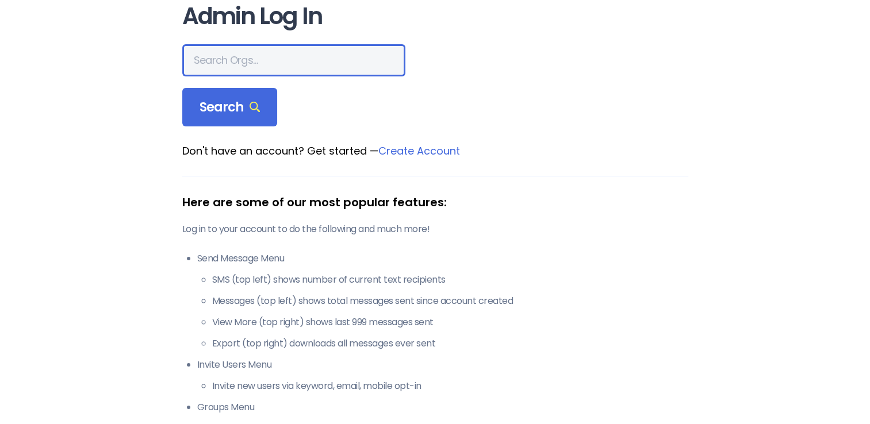
click at [224, 71] on input "text" at bounding box center [293, 60] width 223 height 32
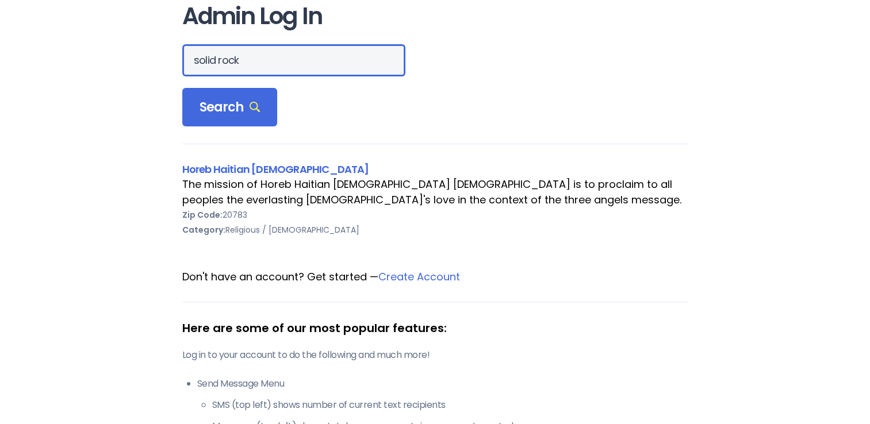
type input "solid rock"
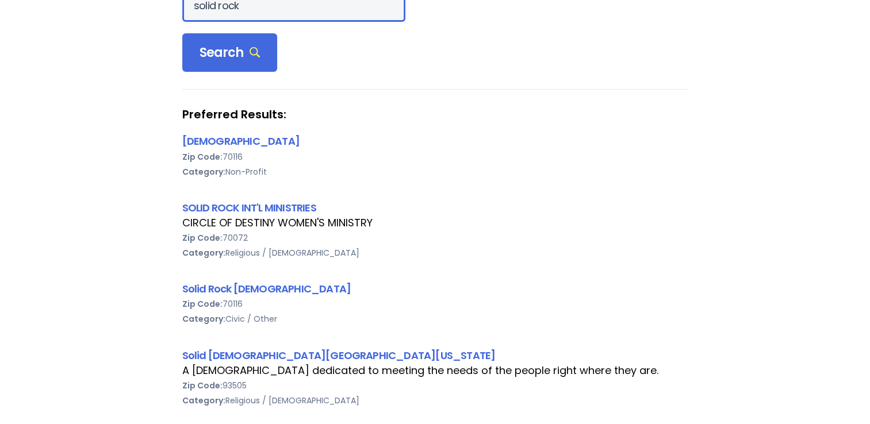
scroll to position [115, 0]
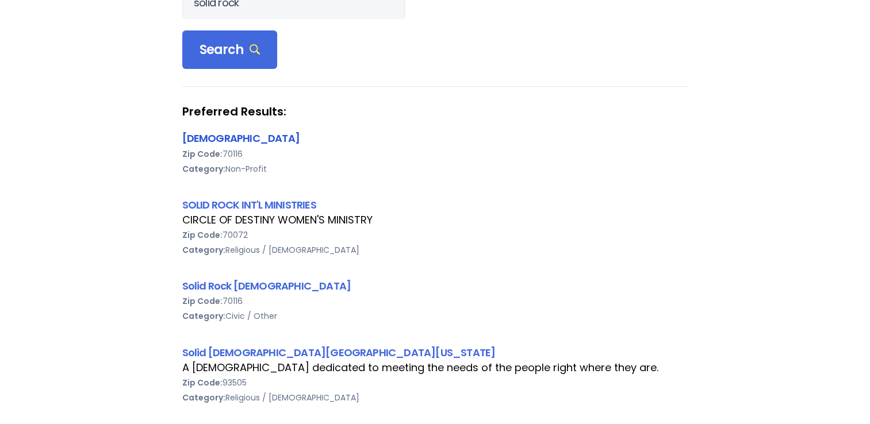
click at [211, 139] on link "Solid Rock Church" at bounding box center [240, 138] width 117 height 14
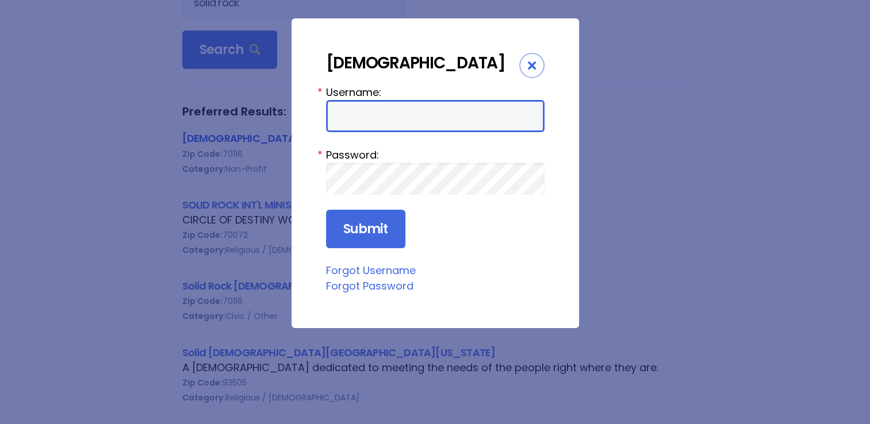
type input "rocksolid2120"
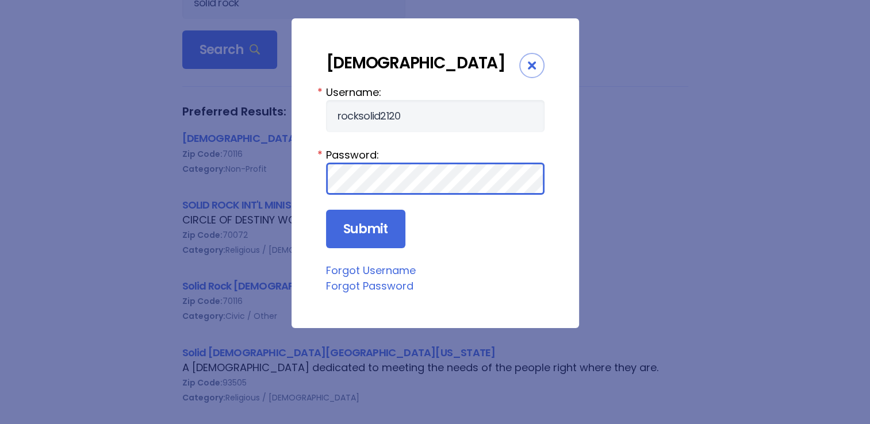
click at [326, 210] on input "Submit" at bounding box center [365, 229] width 79 height 39
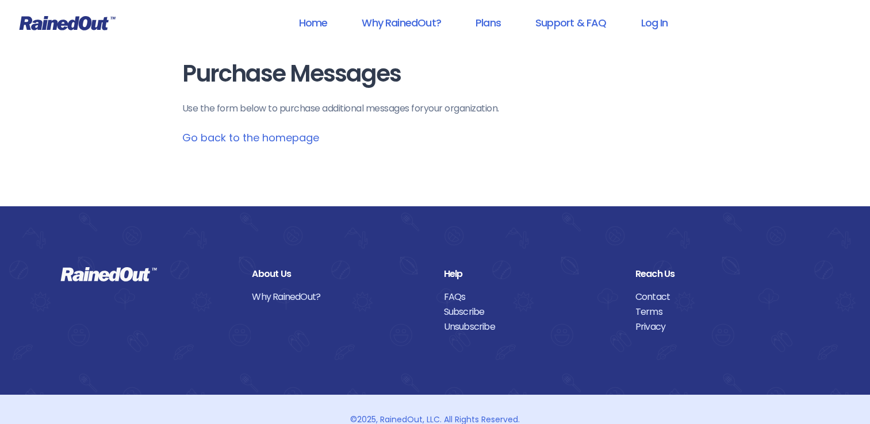
click at [202, 143] on link "Go back to the homepage" at bounding box center [250, 138] width 137 height 14
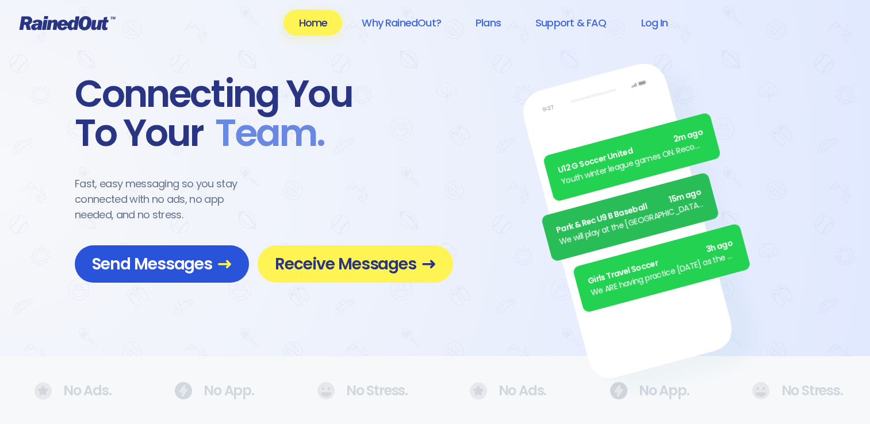
click at [198, 254] on span "Send Messages" at bounding box center [162, 264] width 140 height 20
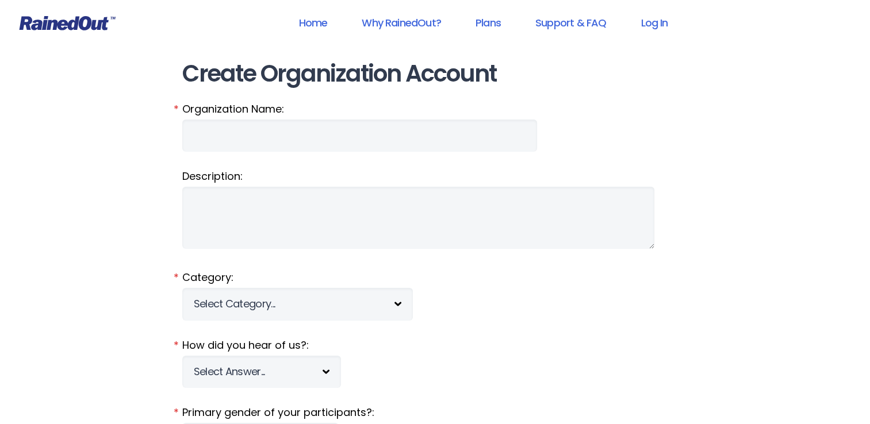
type input "rocksolid2120"
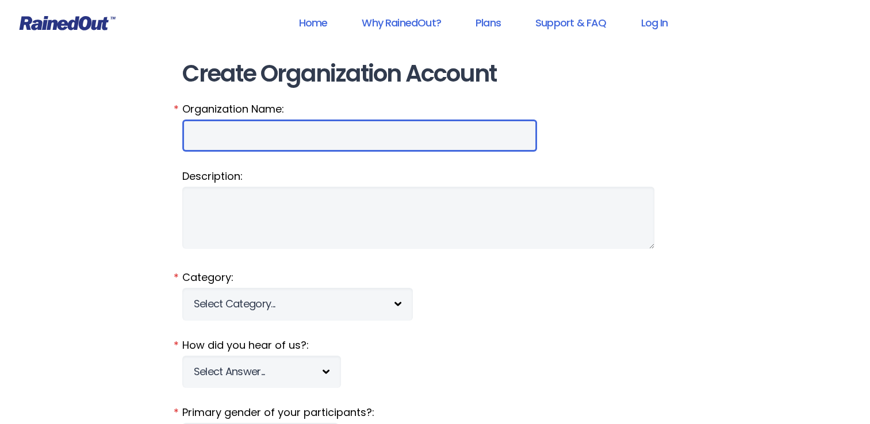
click at [232, 133] on input "Organization Name:" at bounding box center [359, 136] width 355 height 32
drag, startPoint x: 238, startPoint y: 140, endPoint x: 236, endPoint y: 135, distance: 6.0
click at [236, 135] on input "sol" at bounding box center [359, 136] width 355 height 32
type input "solidrocknola"
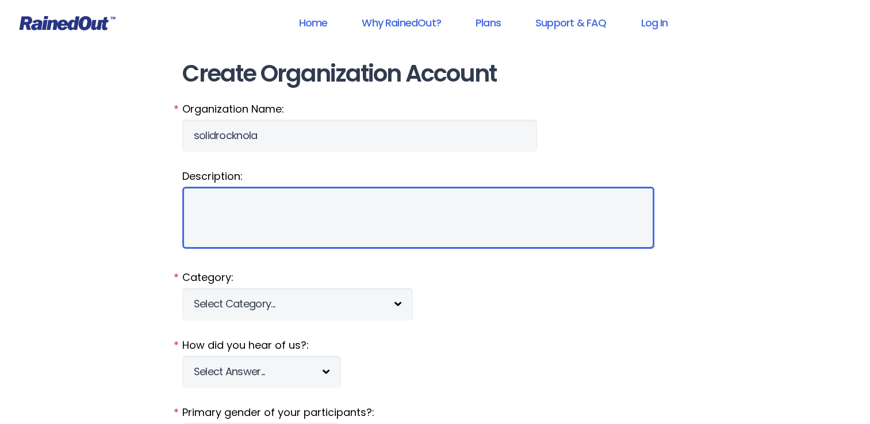
click at [224, 218] on textarea "Description:" at bounding box center [418, 218] width 472 height 62
click at [221, 227] on textarea "Description:" at bounding box center [418, 218] width 472 height 62
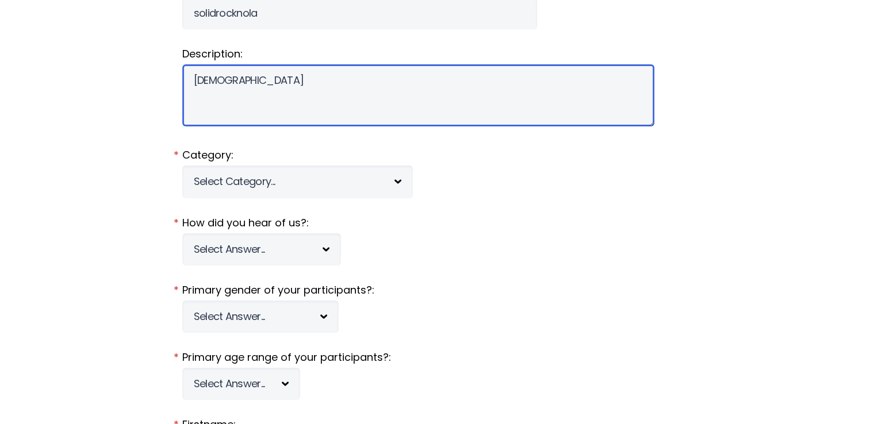
scroll to position [173, 0]
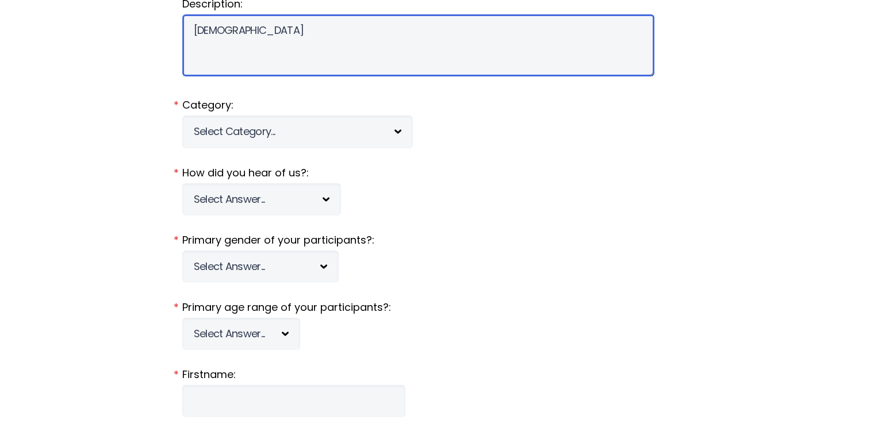
type textarea "church"
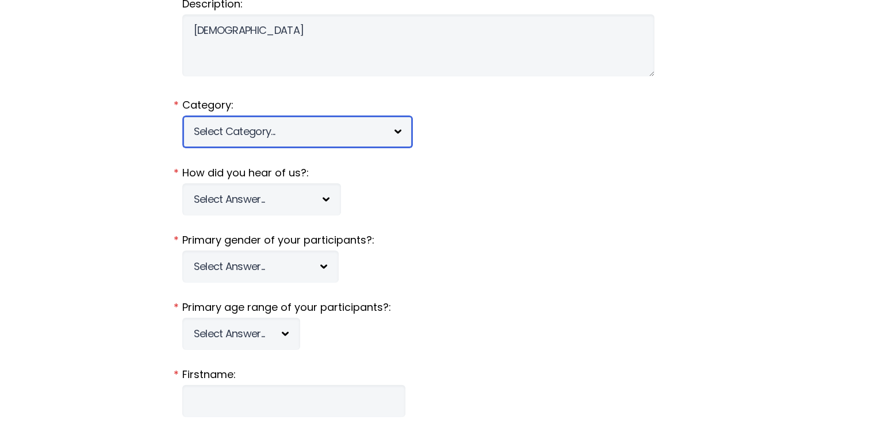
click at [208, 137] on select "Select Category... 5K Walk/Run Aerobics/Fitness ABCA AYF NSCAA Performance Moto…" at bounding box center [297, 132] width 231 height 32
select select "344"
click at [182, 116] on select "Select Category... 5K Walk/Run Aerobics/Fitness ABCA AYF NSCAA Performance Moto…" at bounding box center [297, 132] width 231 height 32
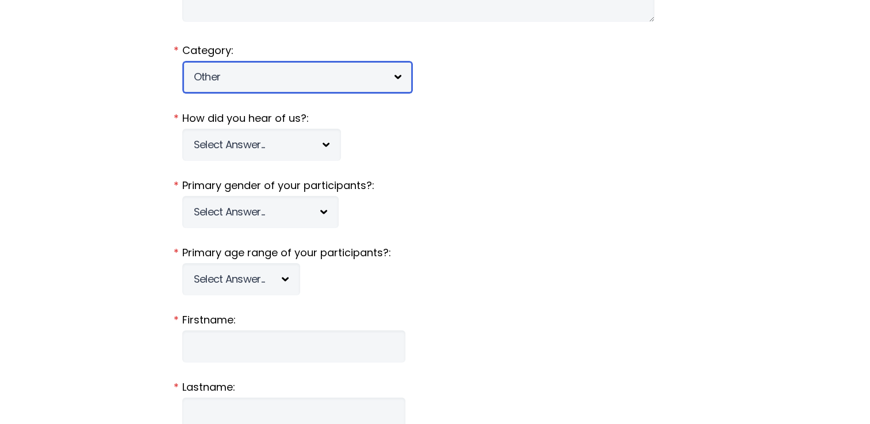
scroll to position [230, 0]
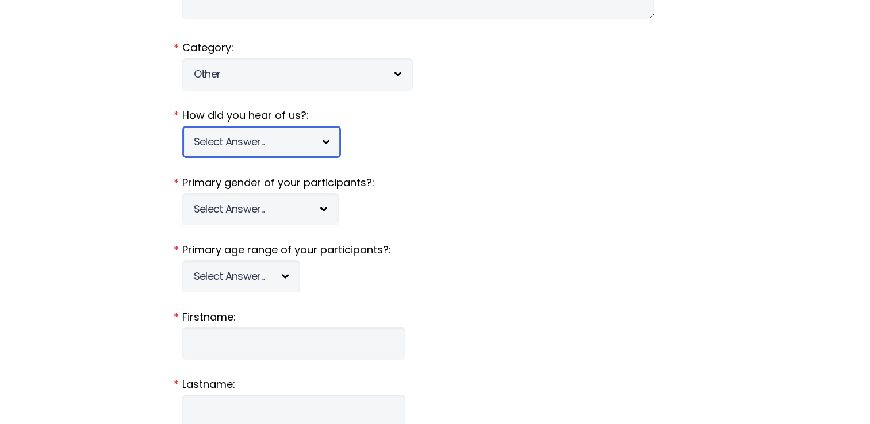
click at [224, 151] on select "Select Answer... Tournament Facebook/Social Media Referral Web Search Other" at bounding box center [261, 142] width 159 height 32
select select "5"
click at [182, 126] on select "Select Answer... Tournament Facebook/Social Media Referral Web Search Other" at bounding box center [261, 142] width 159 height 32
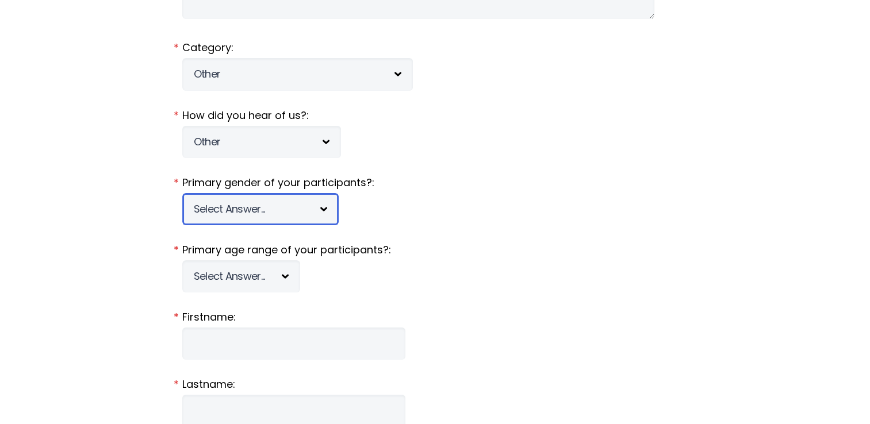
click at [219, 205] on select "Select Answer... Male Female Co-ed" at bounding box center [260, 209] width 156 height 32
select select "c"
click at [182, 193] on select "Select Answer... Male Female Co-ed" at bounding box center [260, 209] width 156 height 32
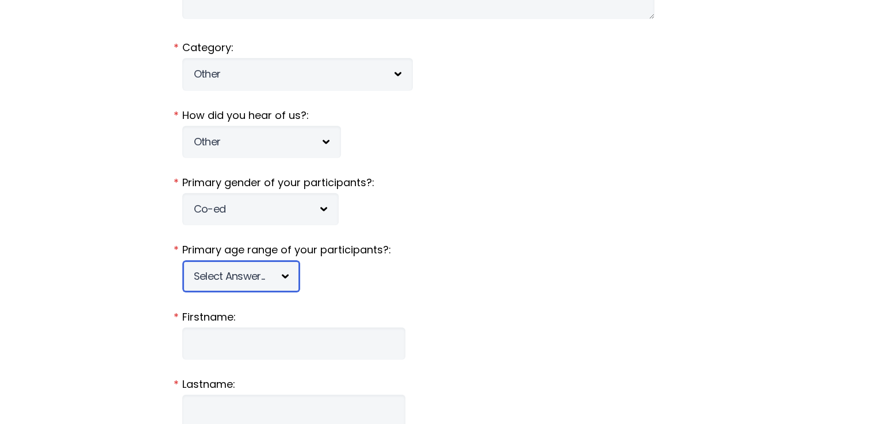
click at [210, 275] on select "Select Answer... Under 5 6-7 8-9 10-11 12-13 14-15 16-17 18-20 21+ Mixed" at bounding box center [241, 276] width 118 height 32
select select "mixed"
click at [182, 260] on select "Select Answer... Under 5 6-7 8-9 10-11 12-13 14-15 16-17 18-20 21+ Mixed" at bounding box center [241, 276] width 118 height 32
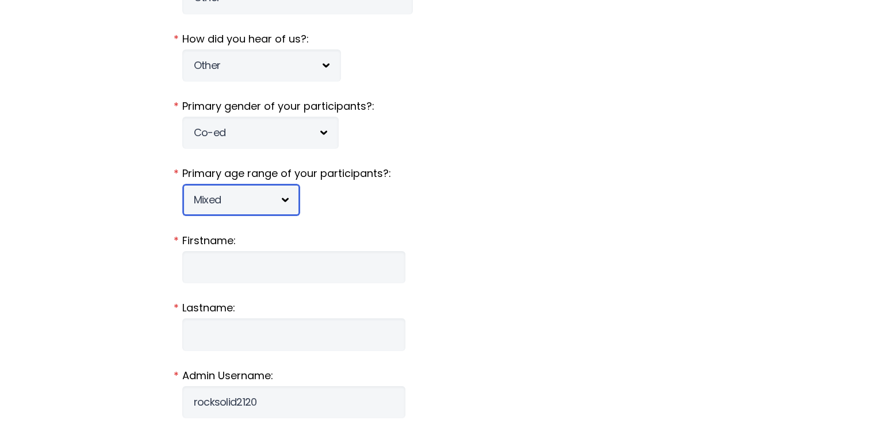
scroll to position [345, 0]
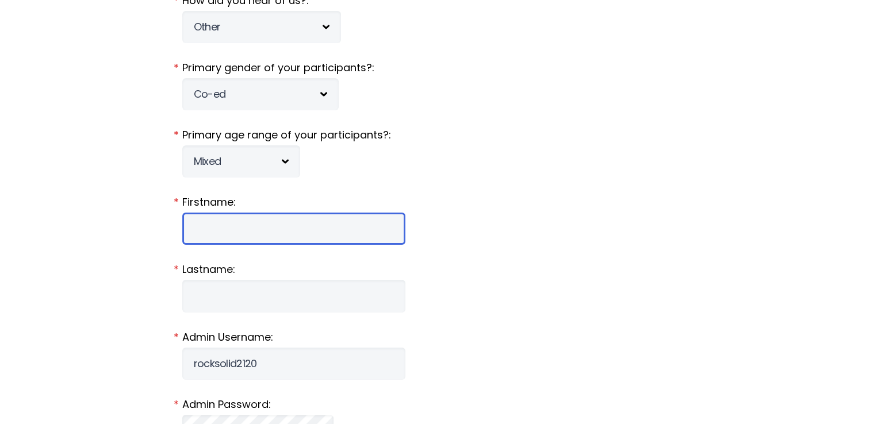
click at [210, 221] on input "Firstname:" at bounding box center [293, 229] width 223 height 32
type input "DIONNE"
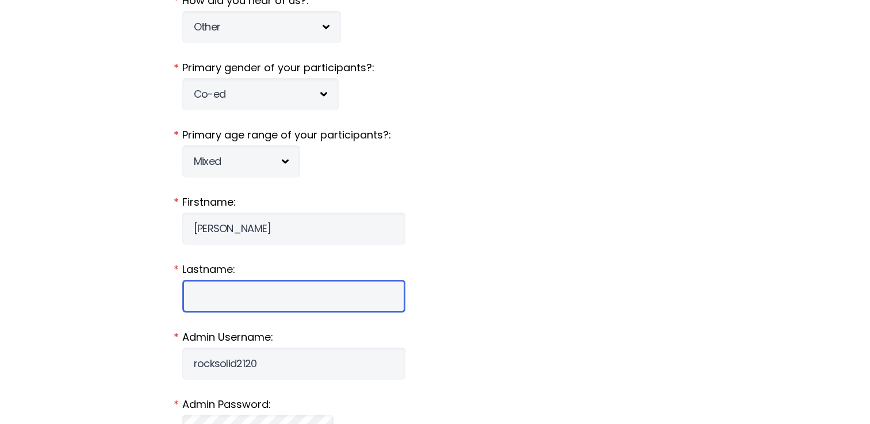
type input "CAREY"
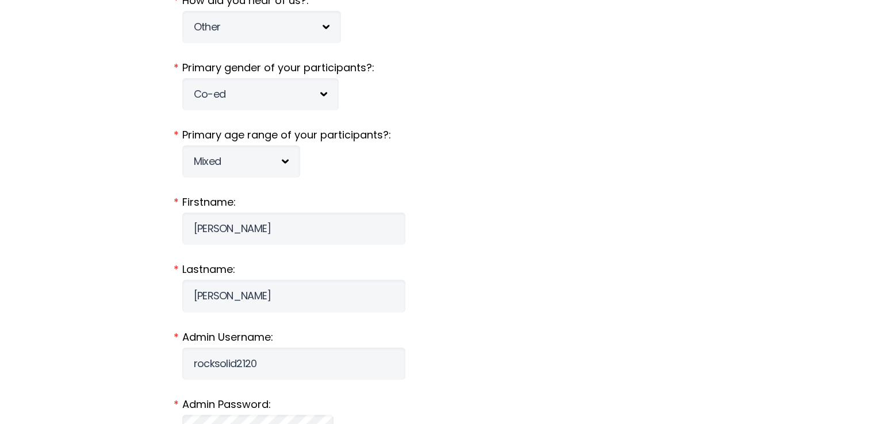
type input "CAREYDIONNE50@GMAIL.COM"
type input "1149 SANTA MARIA DR"
type input "MARRERO"
select select "LA"
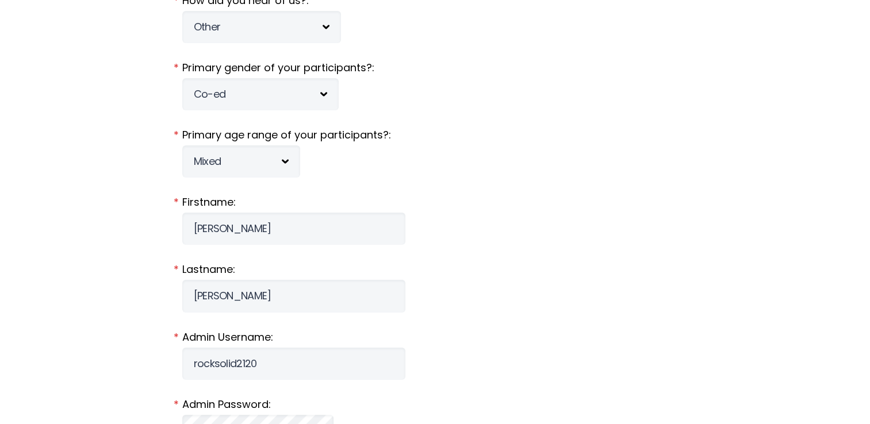
type input "70072"
type input "5045081167"
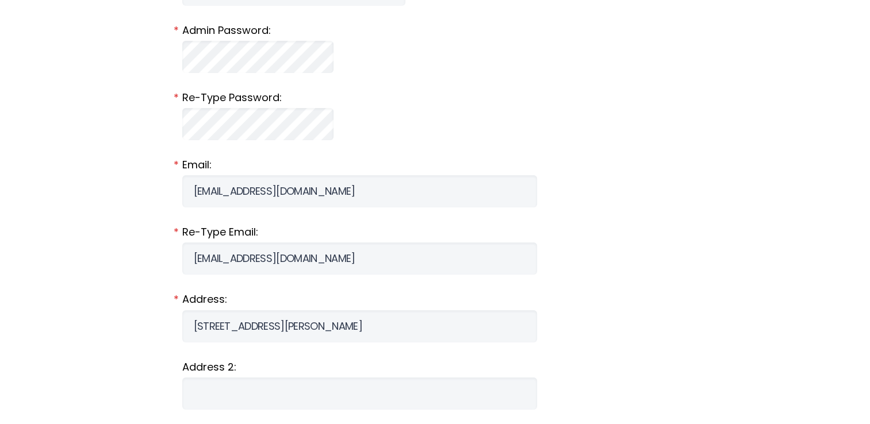
scroll to position [748, 0]
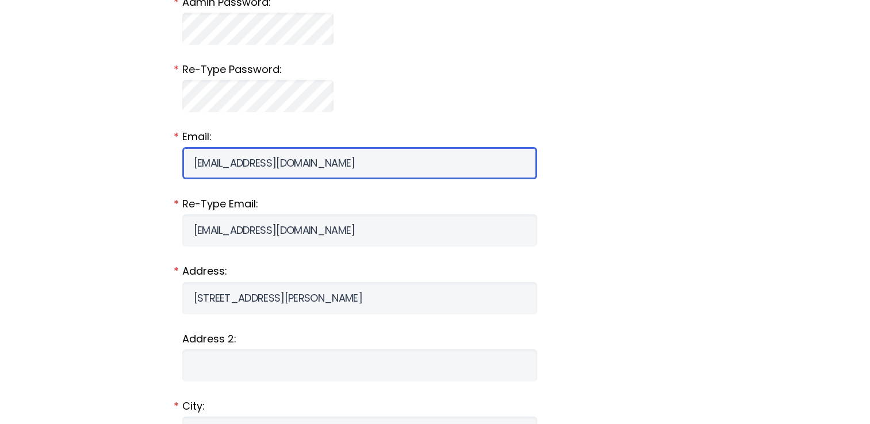
click at [317, 159] on input "CAREYDIONNE50@GMAIL.COM" at bounding box center [359, 163] width 355 height 32
type input "solidrockneworleans@gmail.com"
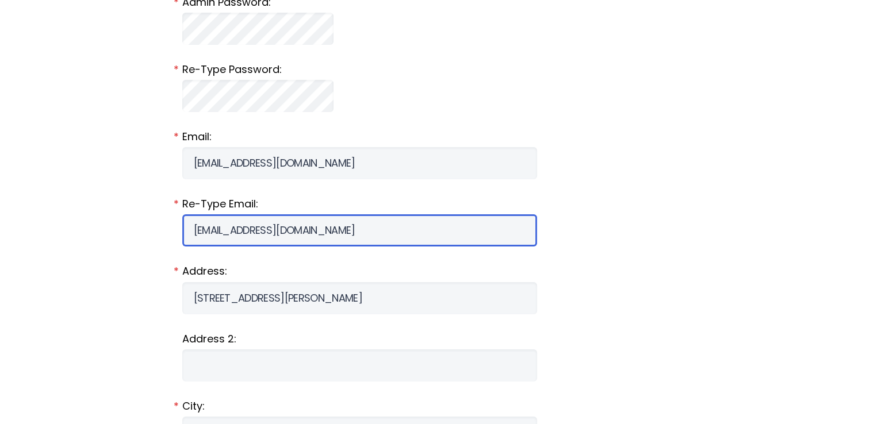
click at [311, 245] on input "CAREYDIONNE50@GMAIL.COM" at bounding box center [359, 230] width 355 height 32
click at [310, 238] on input "CAREYDIONNE50@GMAIL.COM" at bounding box center [359, 230] width 355 height 32
type input "solidrockneworleans@gmail.com"
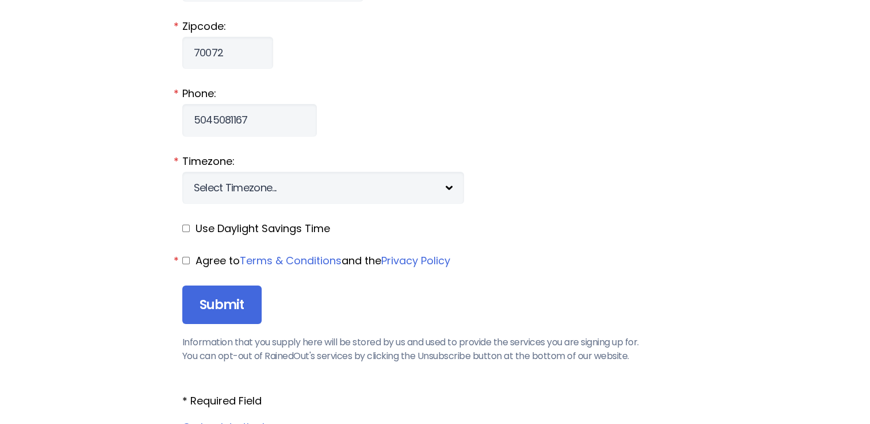
scroll to position [1265, 0]
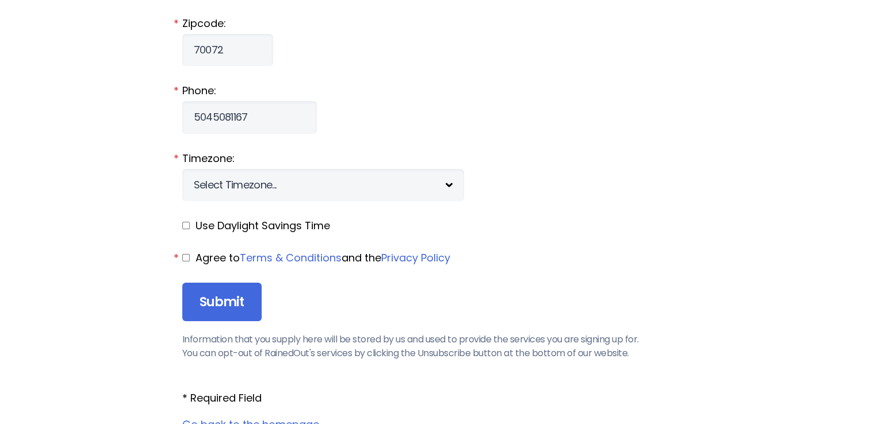
click at [186, 259] on input "checkbox" at bounding box center [185, 257] width 7 height 7
checkbox input "true"
click at [193, 227] on fieldset "Use Daylight Savings Time" at bounding box center [435, 226] width 506 height 15
click at [184, 229] on input "checkbox" at bounding box center [185, 225] width 7 height 7
checkbox input "true"
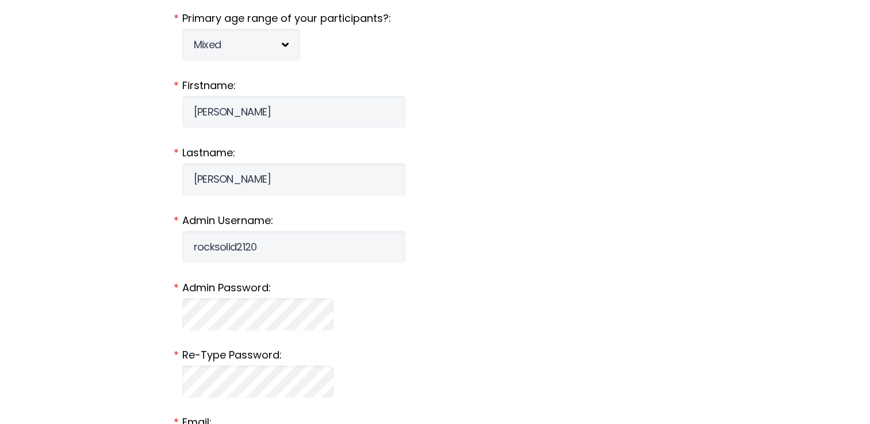
scroll to position [460, 0]
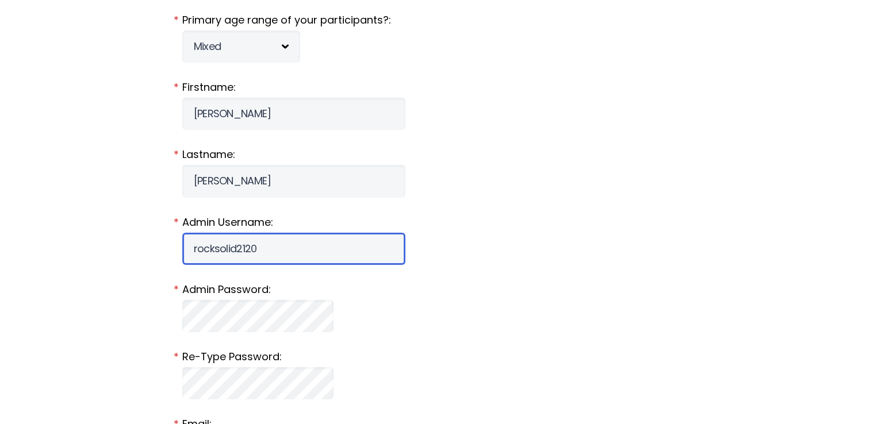
click at [248, 252] on input "rocksolid2120" at bounding box center [293, 249] width 223 height 32
type input "solidrocknola"
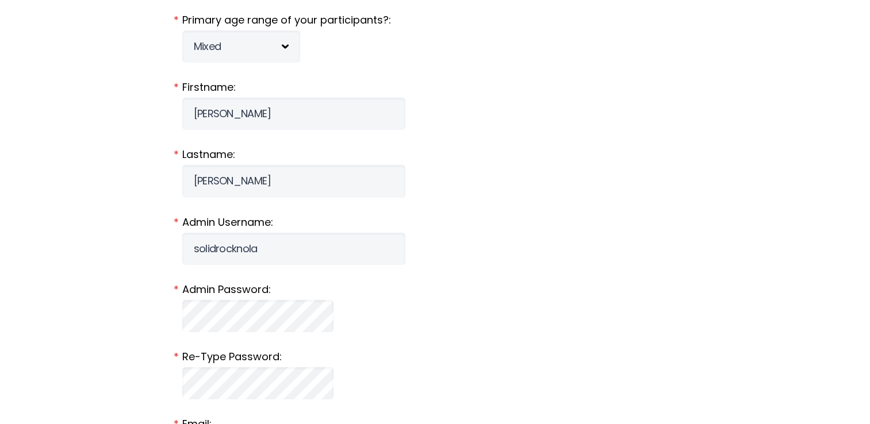
click at [380, 246] on fieldset "Admin Username: solidrocknola *" at bounding box center [435, 240] width 506 height 50
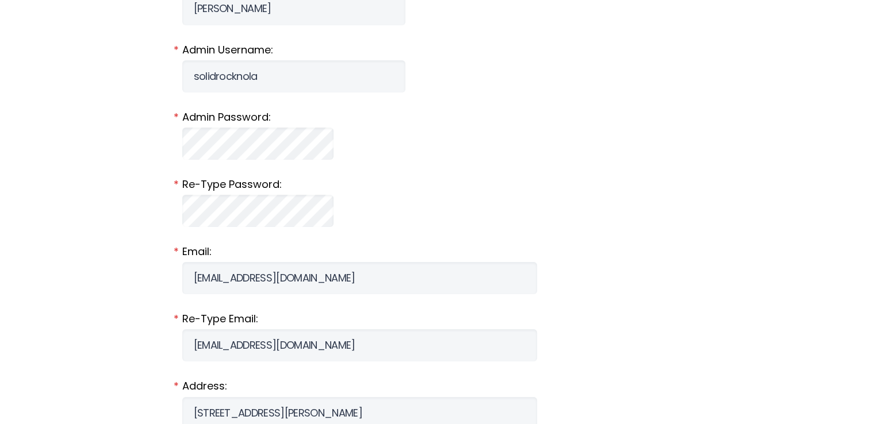
scroll to position [633, 0]
click at [231, 236] on form "Organization Name: solidrocknola * Description: church Category: Select Categor…" at bounding box center [435, 238] width 506 height 1539
click at [448, 133] on fieldset "Admin Password: *" at bounding box center [435, 135] width 506 height 50
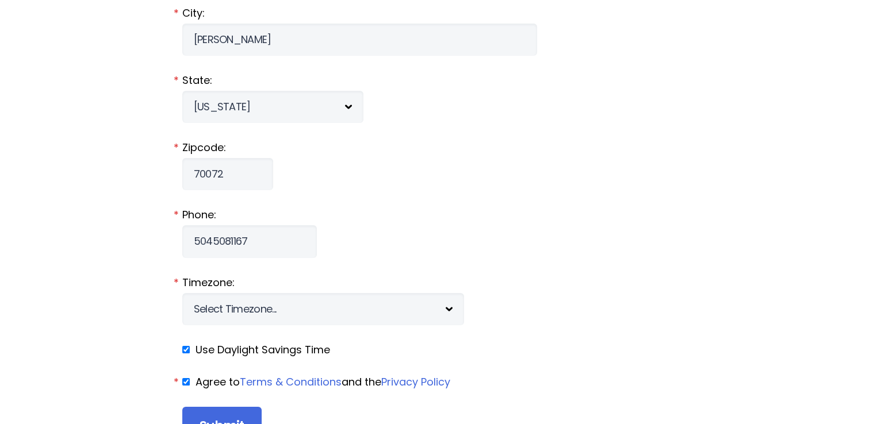
scroll to position [1323, 0]
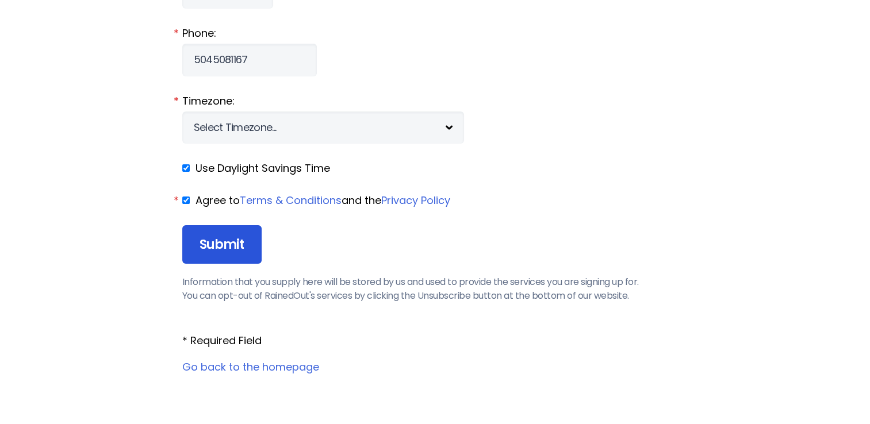
click at [210, 247] on input "Submit" at bounding box center [221, 244] width 79 height 39
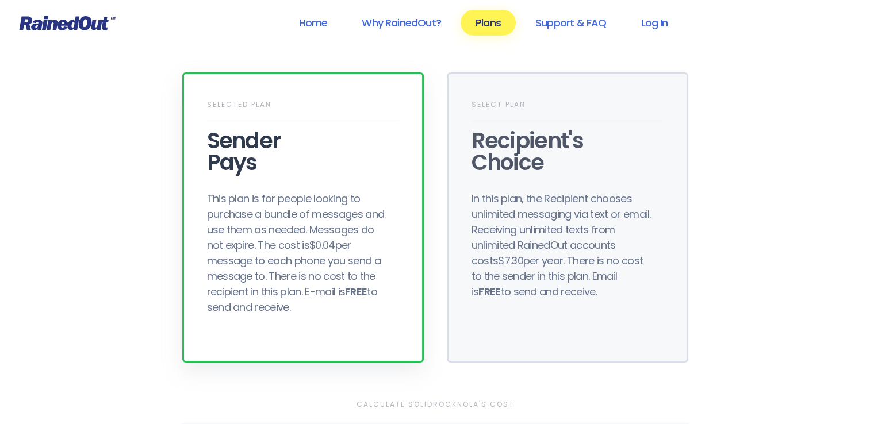
click at [361, 144] on div "Sender Pays" at bounding box center [303, 152] width 192 height 44
click at [244, 168] on div "Sender Pays" at bounding box center [303, 152] width 192 height 44
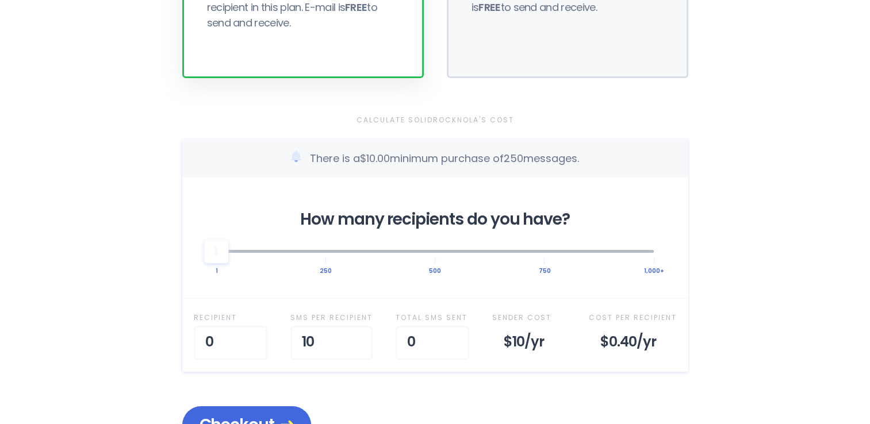
scroll to position [345, 0]
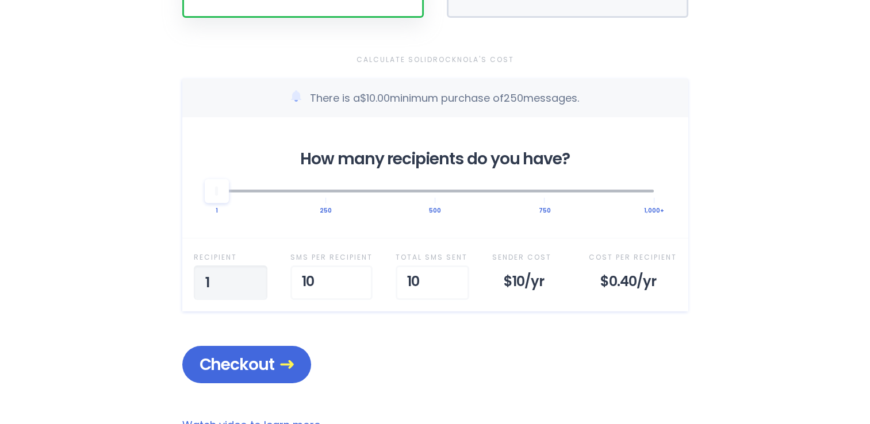
click at [253, 273] on input "1" at bounding box center [231, 283] width 74 height 35
click at [253, 273] on input "2" at bounding box center [231, 283] width 74 height 35
click at [253, 273] on input "3" at bounding box center [231, 283] width 74 height 35
drag, startPoint x: 221, startPoint y: 287, endPoint x: 204, endPoint y: 286, distance: 16.7
click at [204, 286] on input "3" at bounding box center [231, 283] width 74 height 35
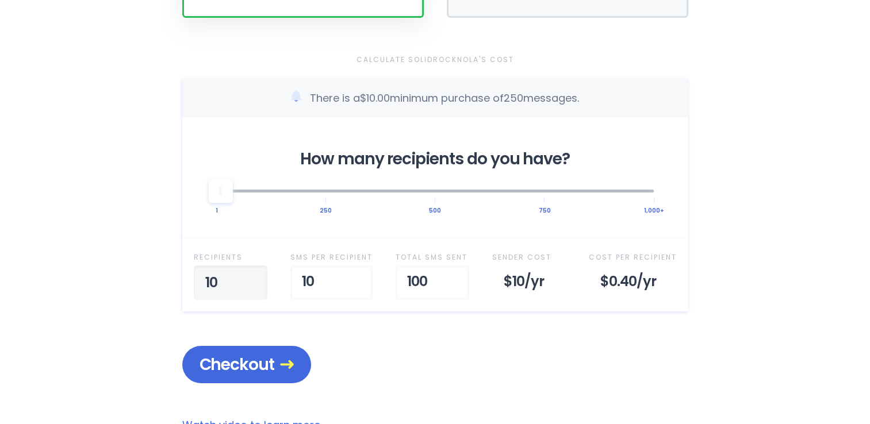
type input "100"
click at [293, 323] on div "Calculate solidrocknola's Cost There is a $10.00 minimum purchase of 250 messag…" at bounding box center [435, 217] width 506 height 331
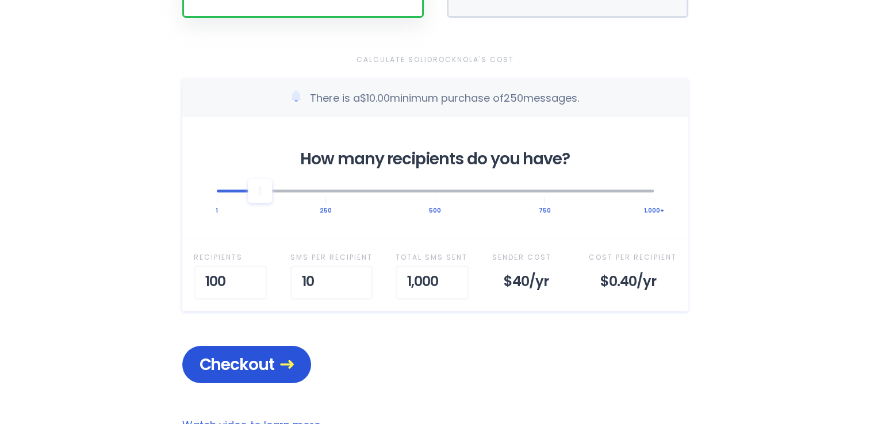
click at [259, 373] on span "Checkout" at bounding box center [247, 365] width 94 height 20
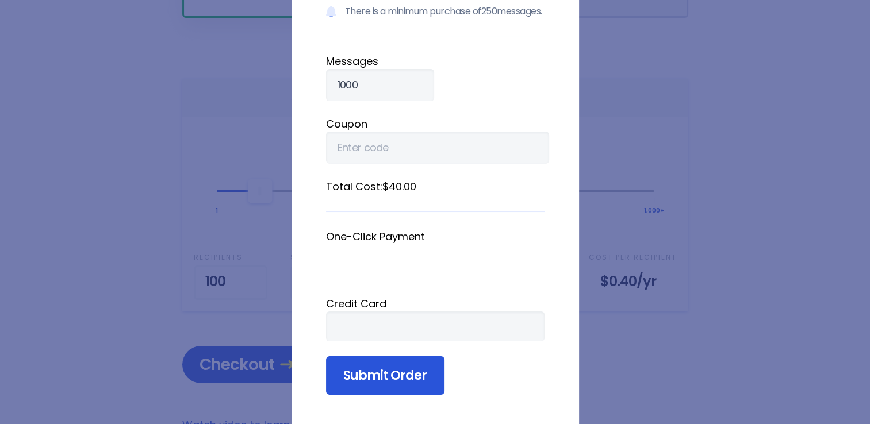
scroll to position [152, 0]
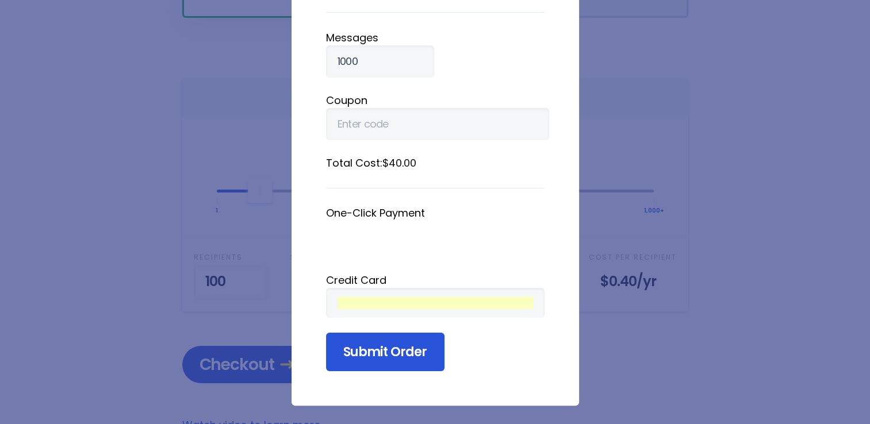
click at [368, 355] on input "Submit Order" at bounding box center [385, 352] width 118 height 39
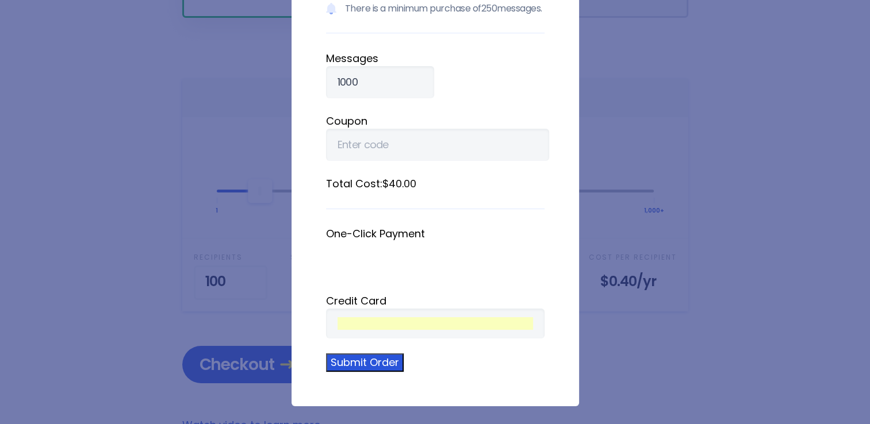
scroll to position [0, 0]
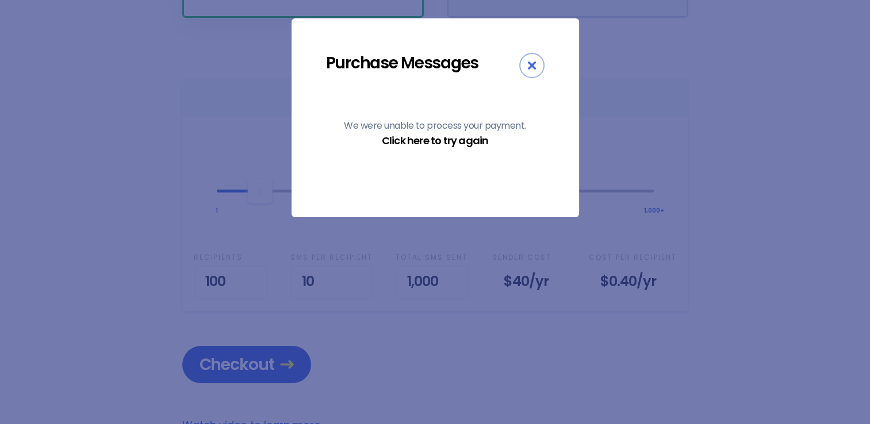
click at [483, 144] on link "Click here to try again" at bounding box center [435, 140] width 106 height 14
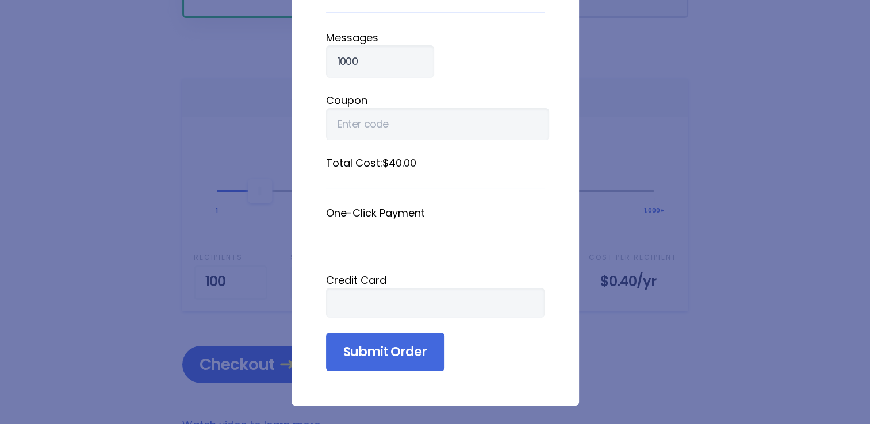
scroll to position [152, 0]
